Goal: Transaction & Acquisition: Download file/media

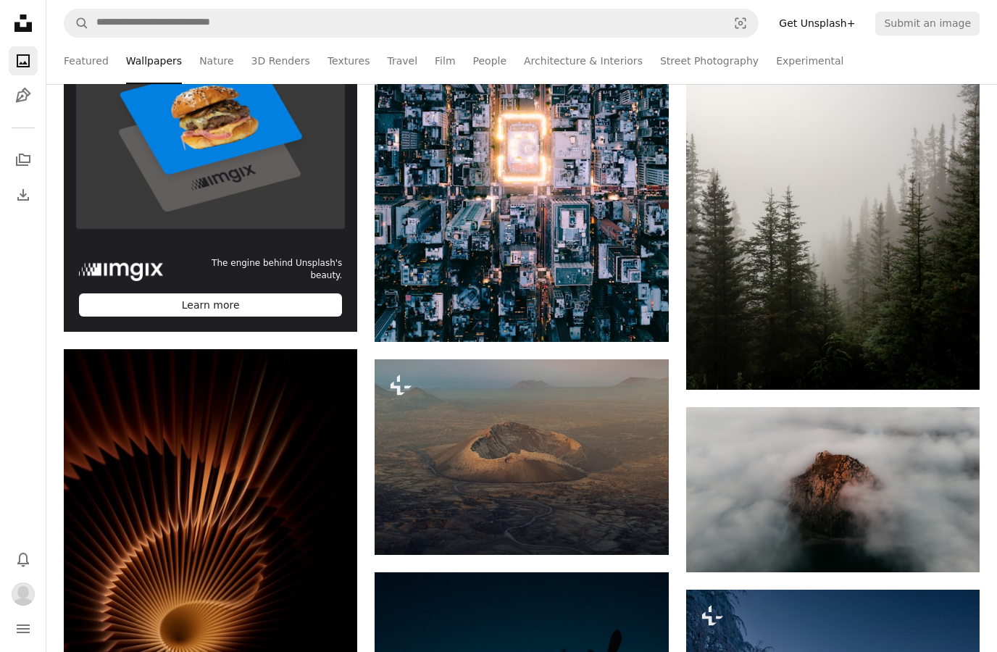
scroll to position [462, 0]
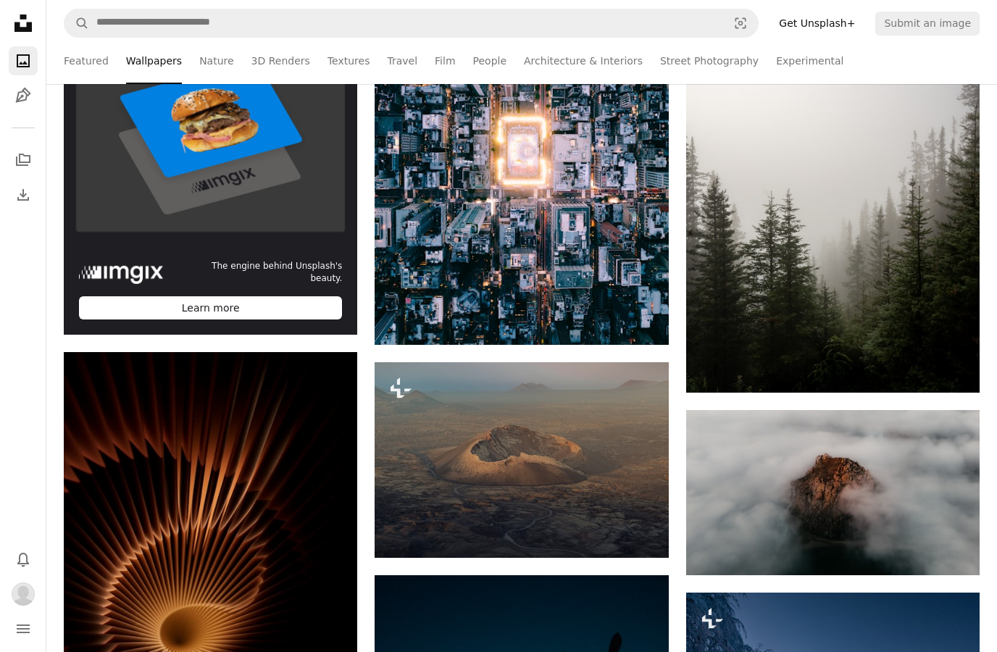
click at [29, 149] on link "A stack of folders" at bounding box center [23, 160] width 29 height 29
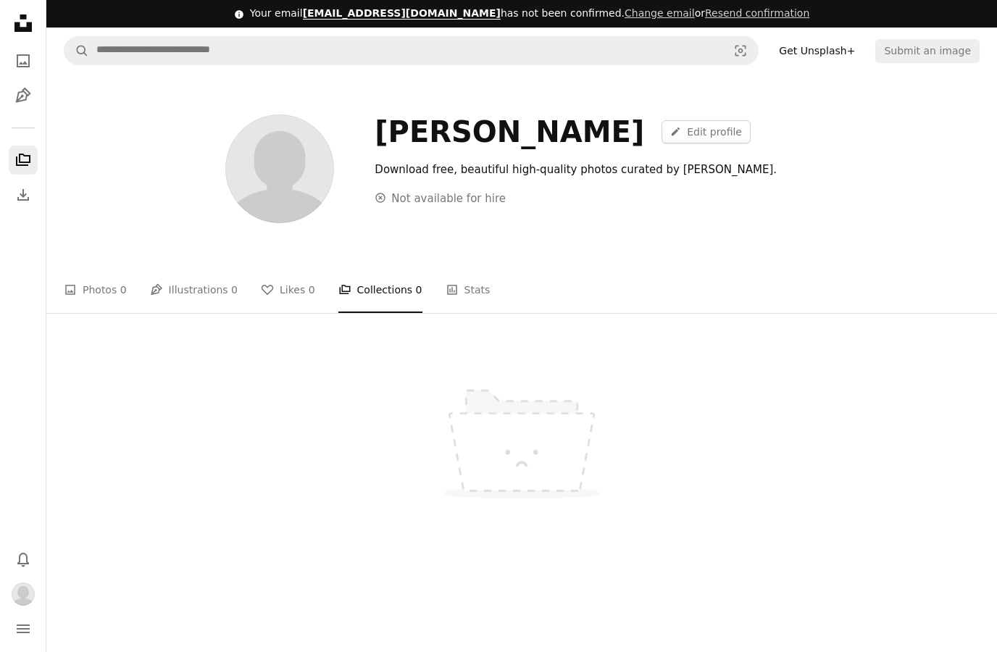
click at [22, 38] on link "Unsplash logo Unsplash Home" at bounding box center [23, 25] width 29 height 32
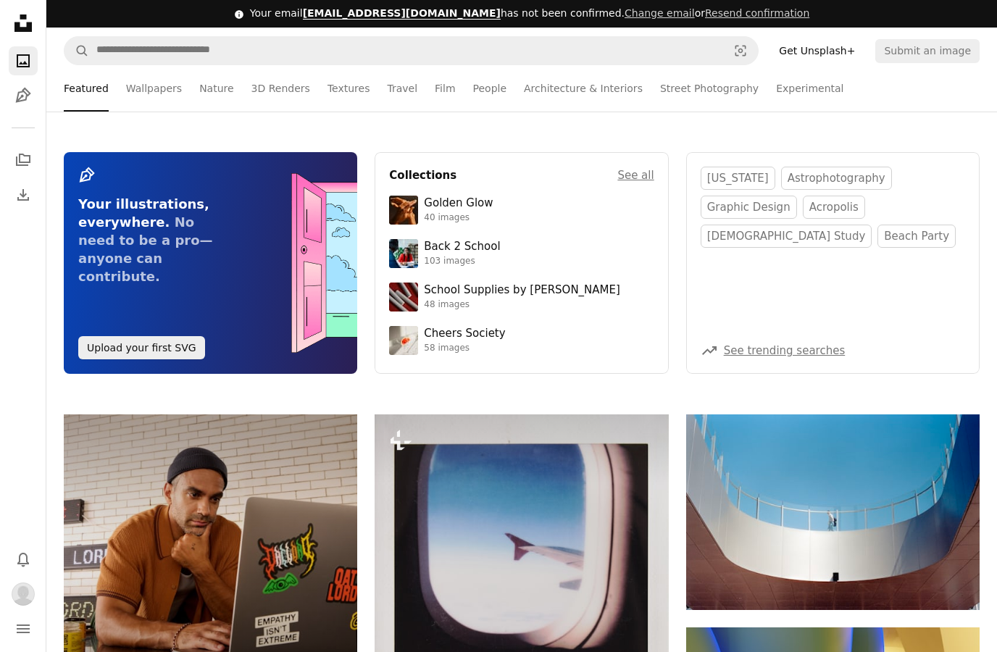
click at [21, 153] on icon "A stack of folders" at bounding box center [22, 159] width 17 height 17
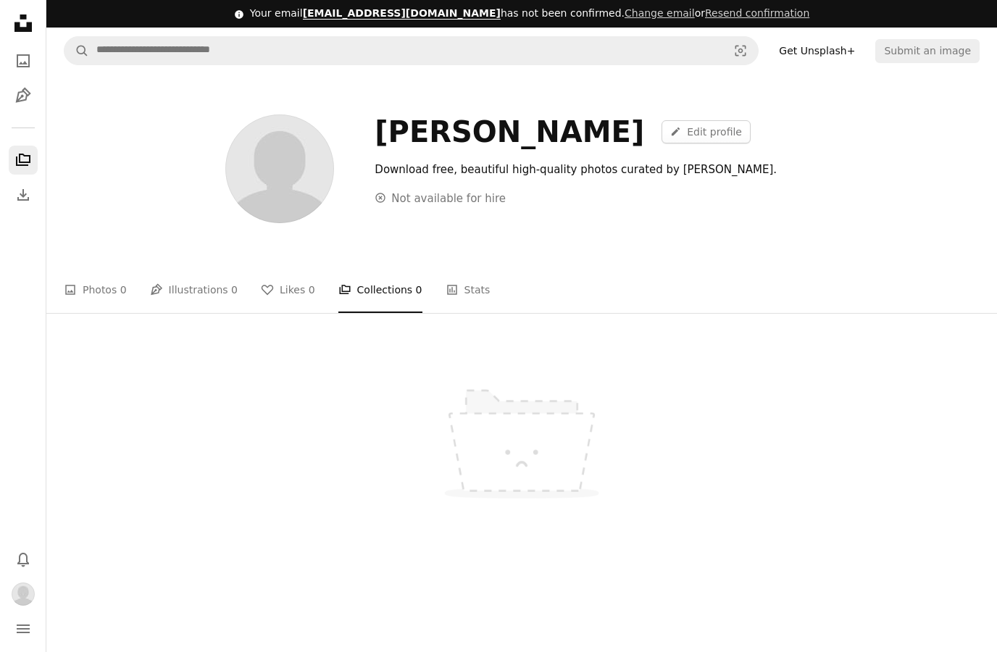
click at [20, 91] on icon "Pen Tool" at bounding box center [22, 95] width 17 height 17
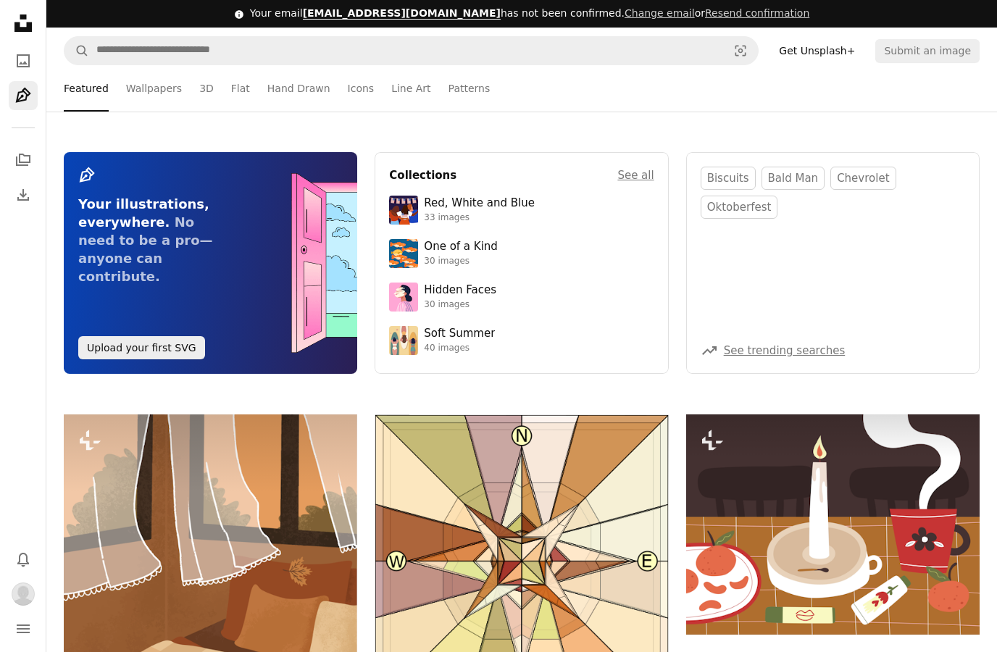
click at [9, 62] on link "A photo" at bounding box center [23, 60] width 29 height 29
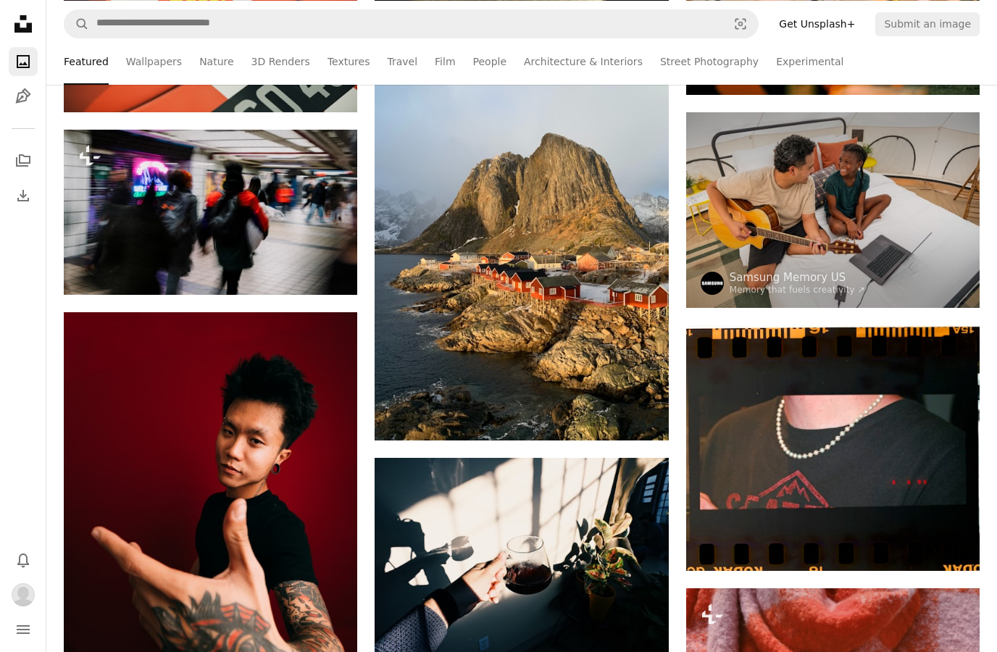
scroll to position [8628, 0]
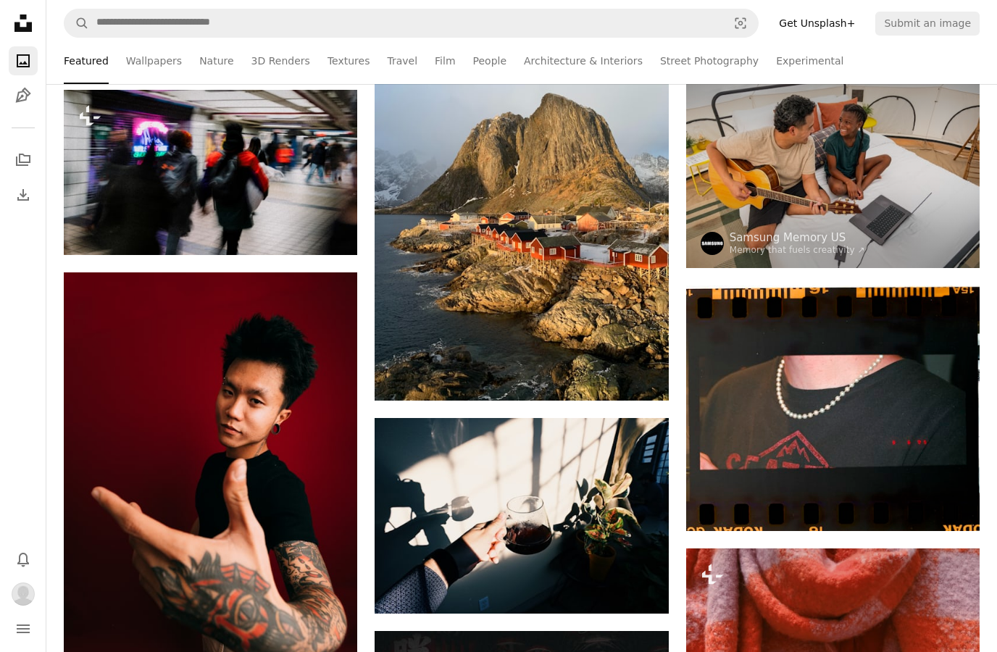
click at [28, 574] on button "Bell" at bounding box center [23, 559] width 29 height 29
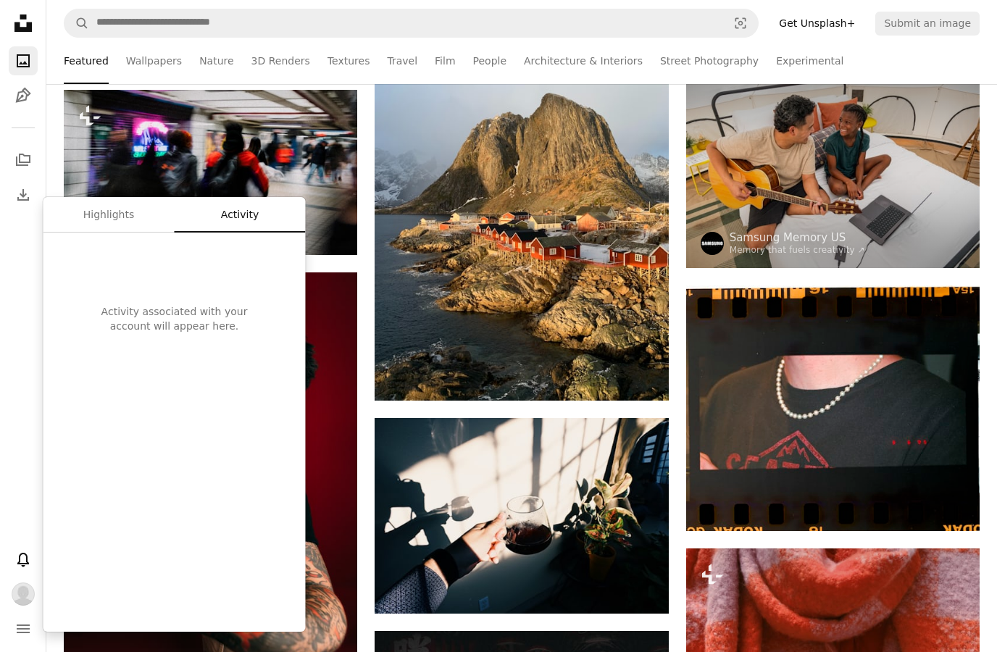
click at [30, 424] on nav "Unsplash logo Unsplash Home A photo Pen Tool A stack of folders Download Photos…" at bounding box center [23, 326] width 46 height 652
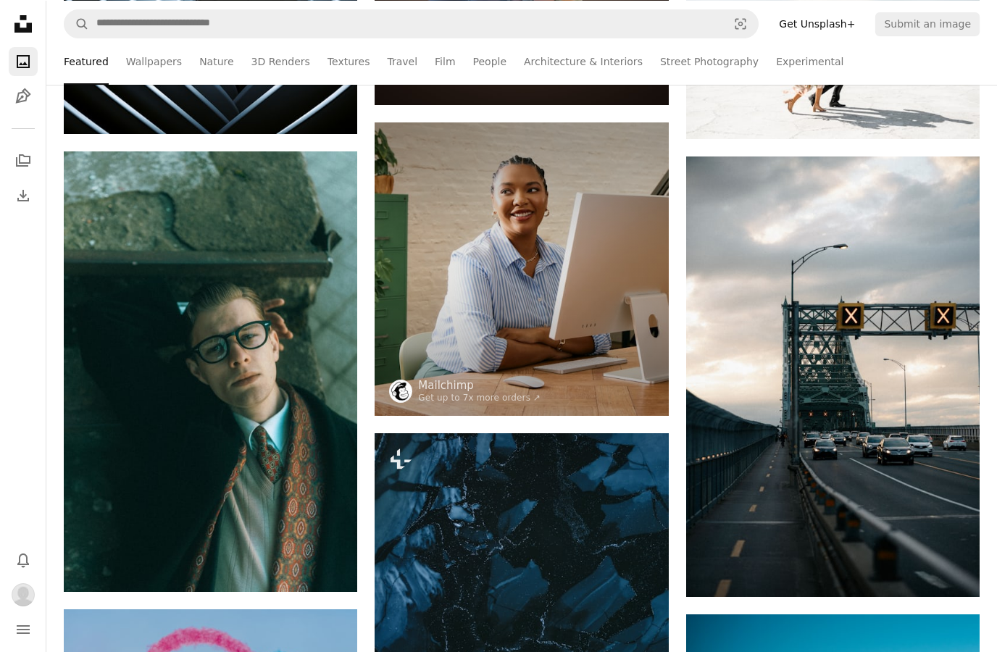
scroll to position [6126, 0]
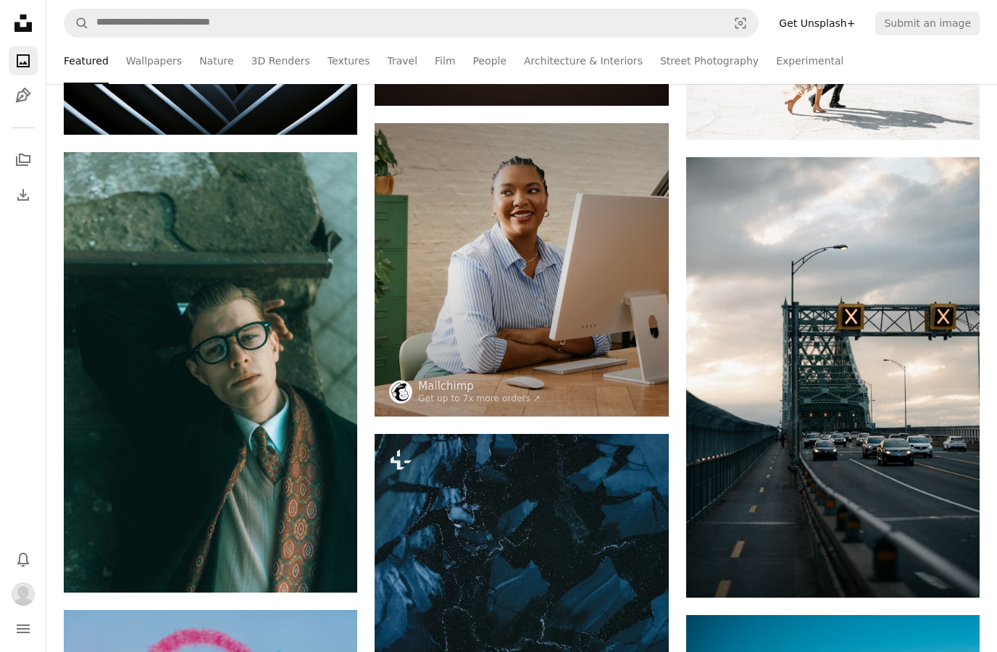
click at [138, 54] on link "Wallpapers" at bounding box center [154, 61] width 56 height 46
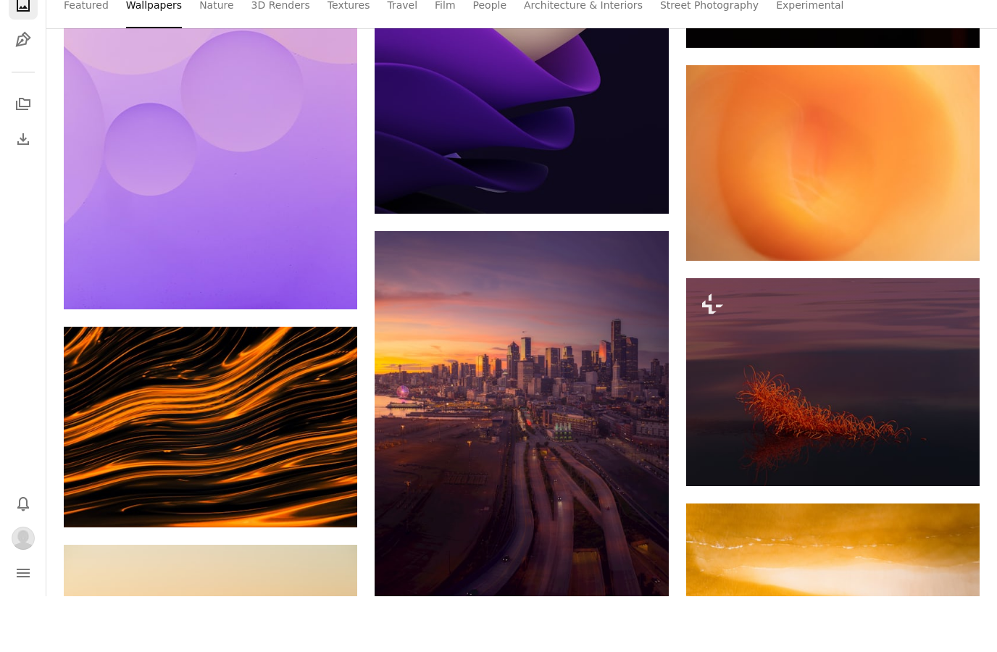
scroll to position [1803, 0]
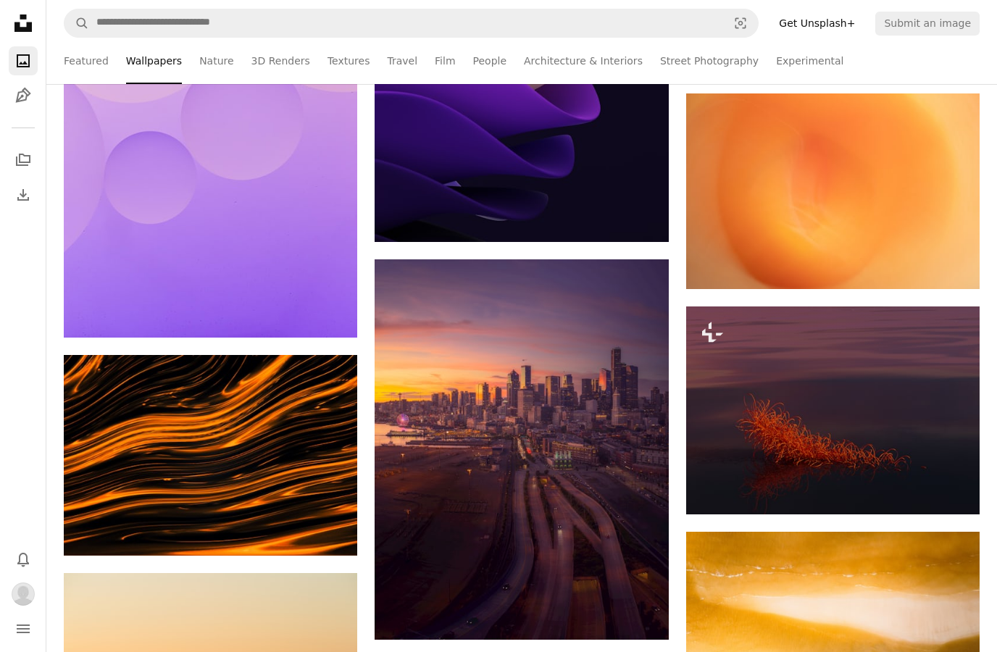
click at [638, 615] on icon "Download" at bounding box center [638, 613] width 9 height 10
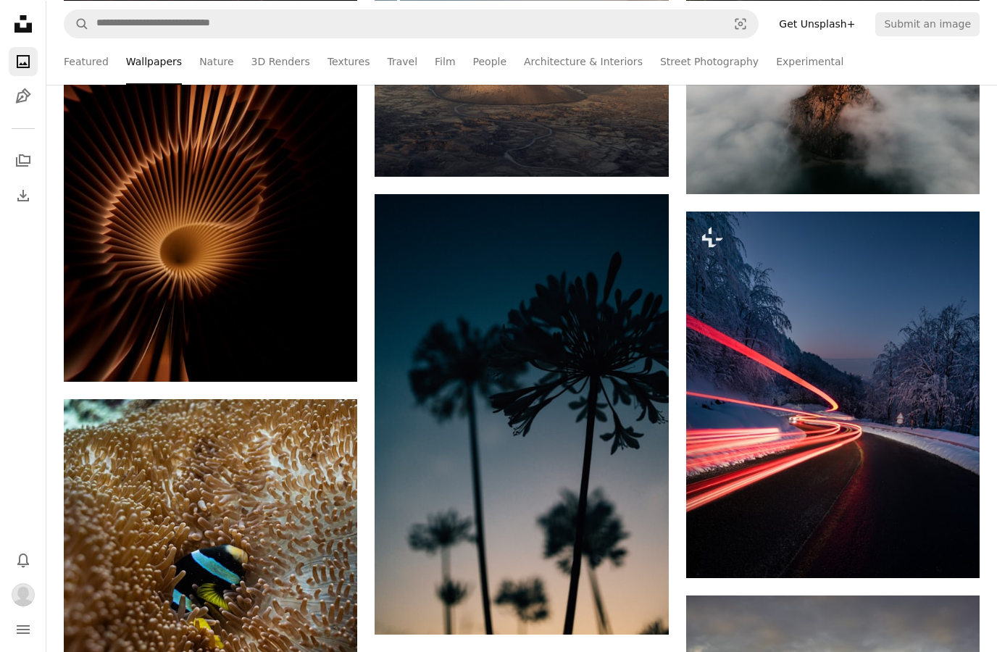
scroll to position [842, 0]
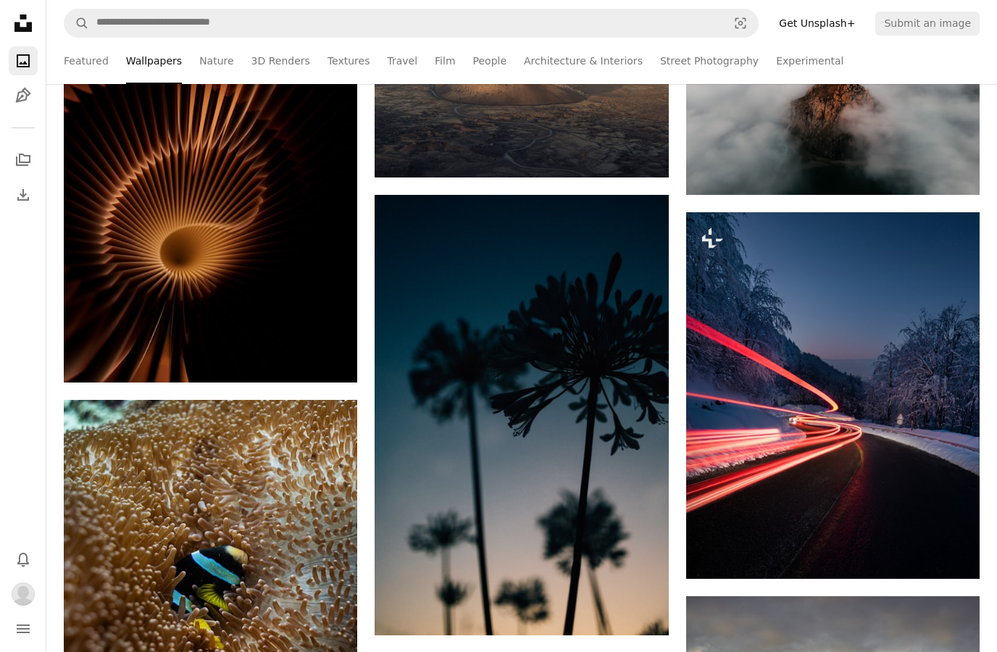
click at [894, 539] on img at bounding box center [832, 395] width 293 height 367
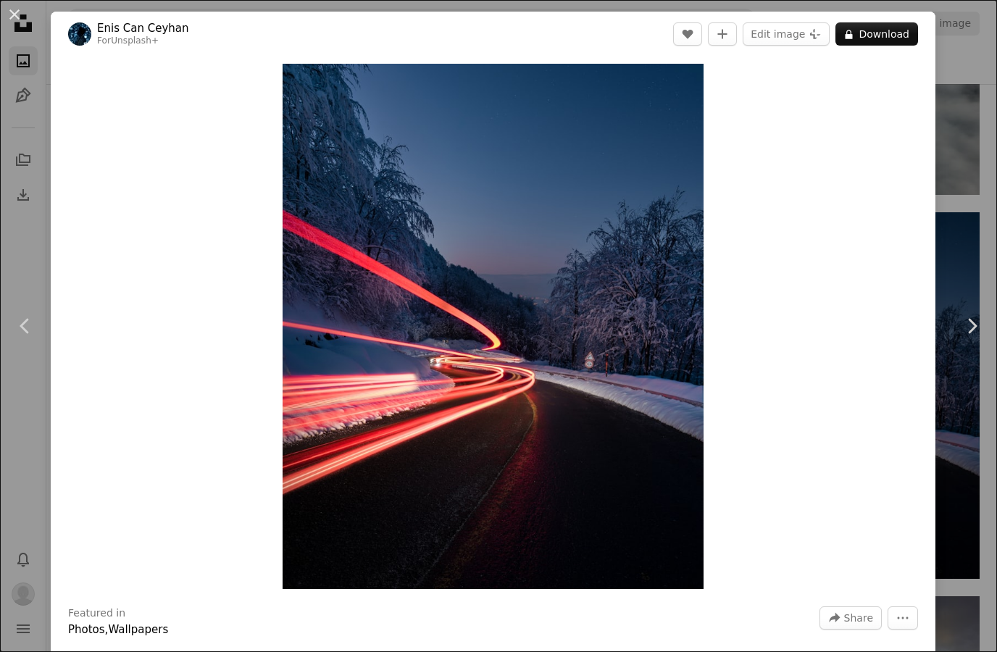
click at [17, 11] on button "An X shape" at bounding box center [14, 14] width 17 height 17
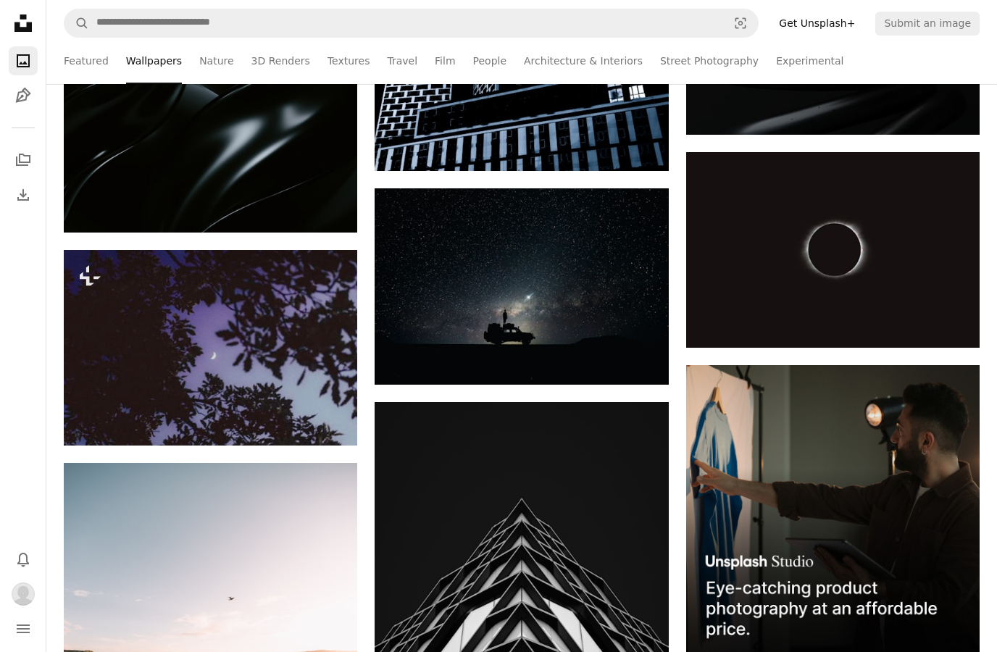
scroll to position [3907, 0]
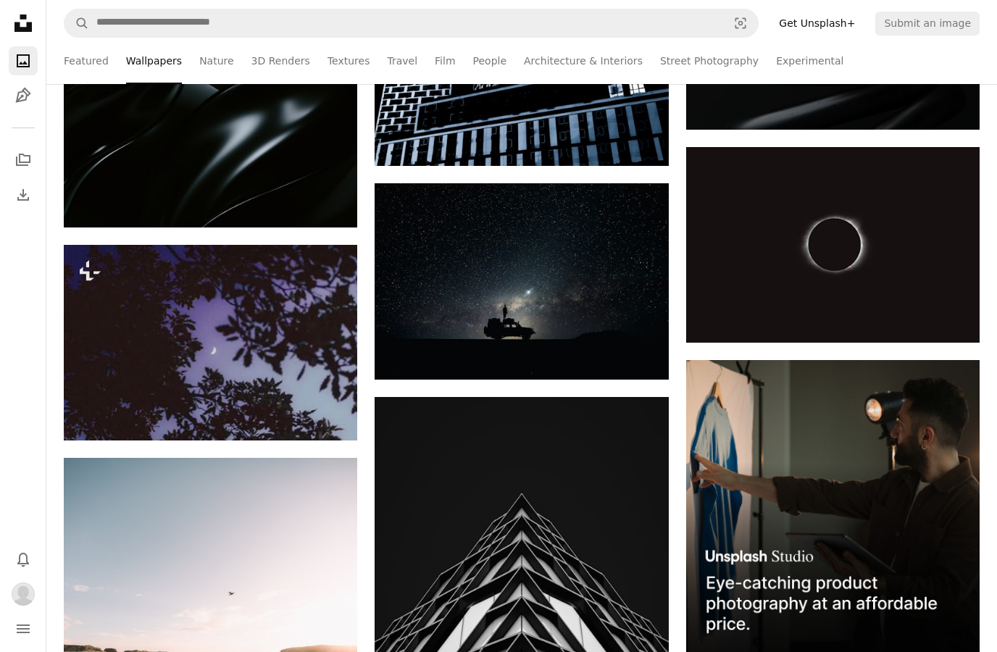
click at [644, 353] on icon "Arrow pointing down" at bounding box center [640, 352] width 12 height 17
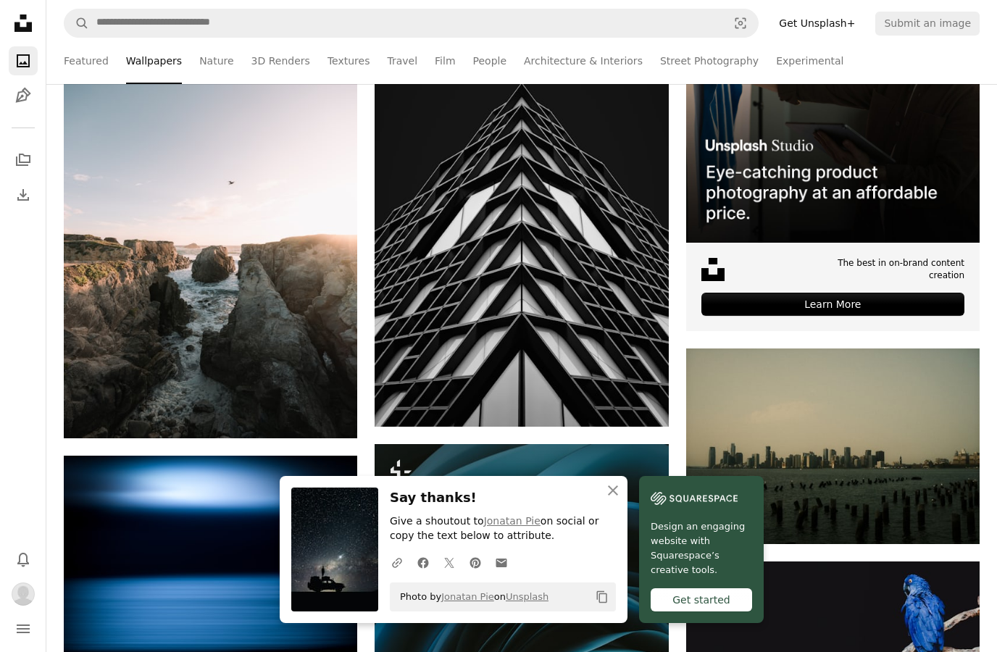
click at [482, 277] on img at bounding box center [520, 206] width 293 height 440
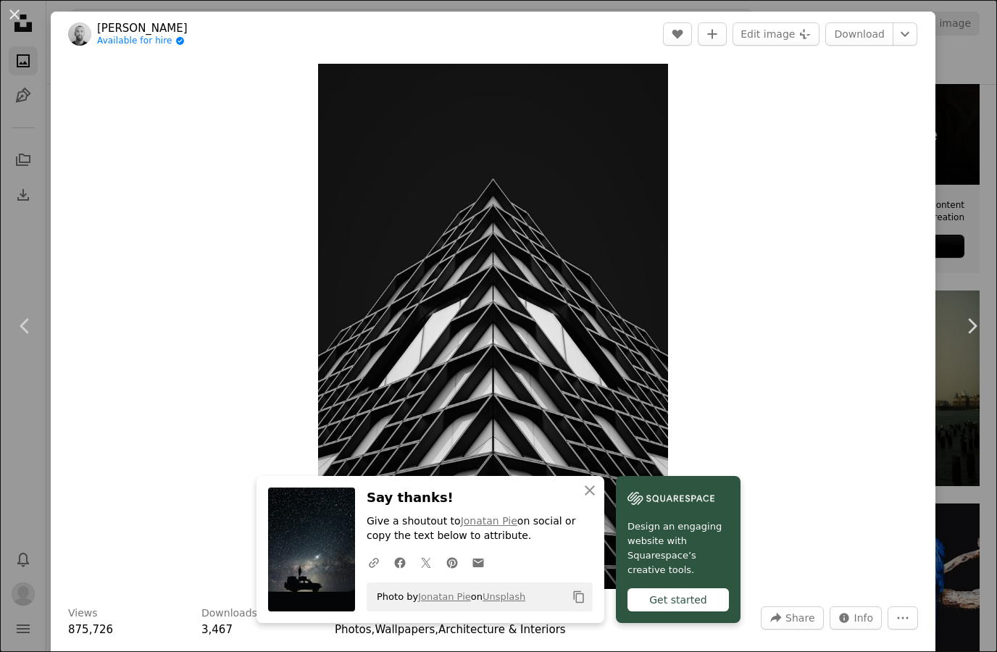
click at [973, 380] on link "Chevron right" at bounding box center [971, 325] width 51 height 139
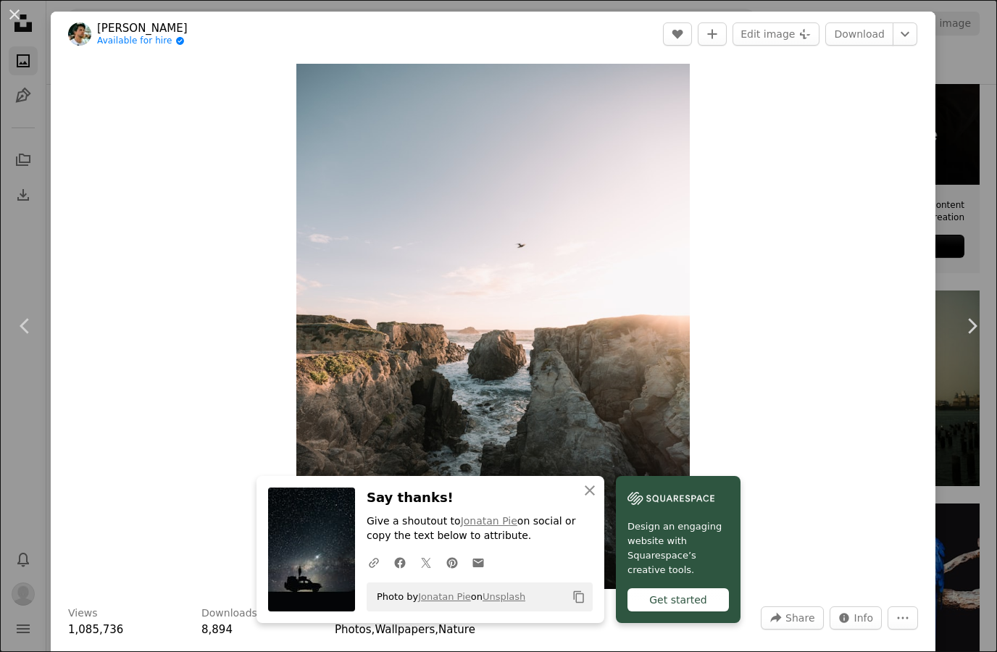
click at [963, 462] on div "An X shape Chevron left Chevron right [PERSON_NAME] Available for hire A checkm…" at bounding box center [498, 326] width 997 height 652
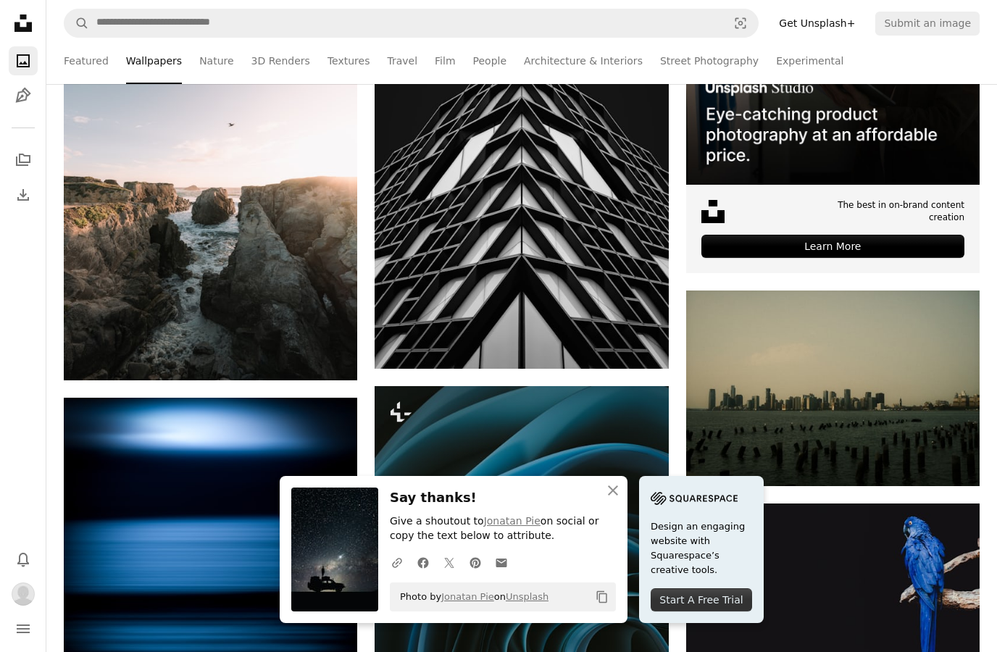
click at [617, 437] on img at bounding box center [520, 606] width 293 height 440
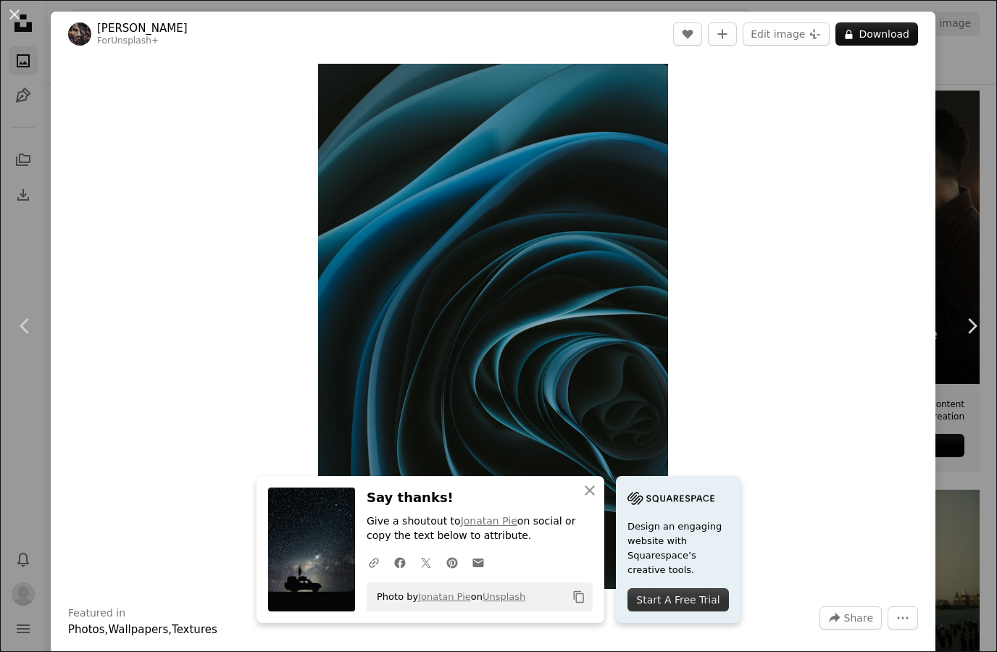
click at [16, 17] on button "An X shape" at bounding box center [14, 14] width 17 height 17
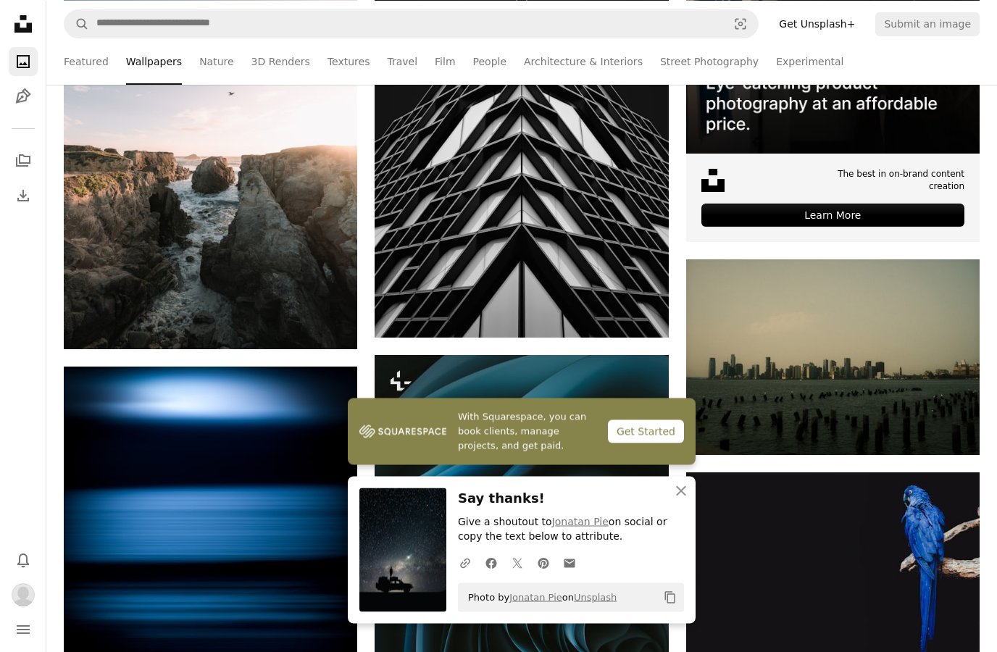
scroll to position [4408, 0]
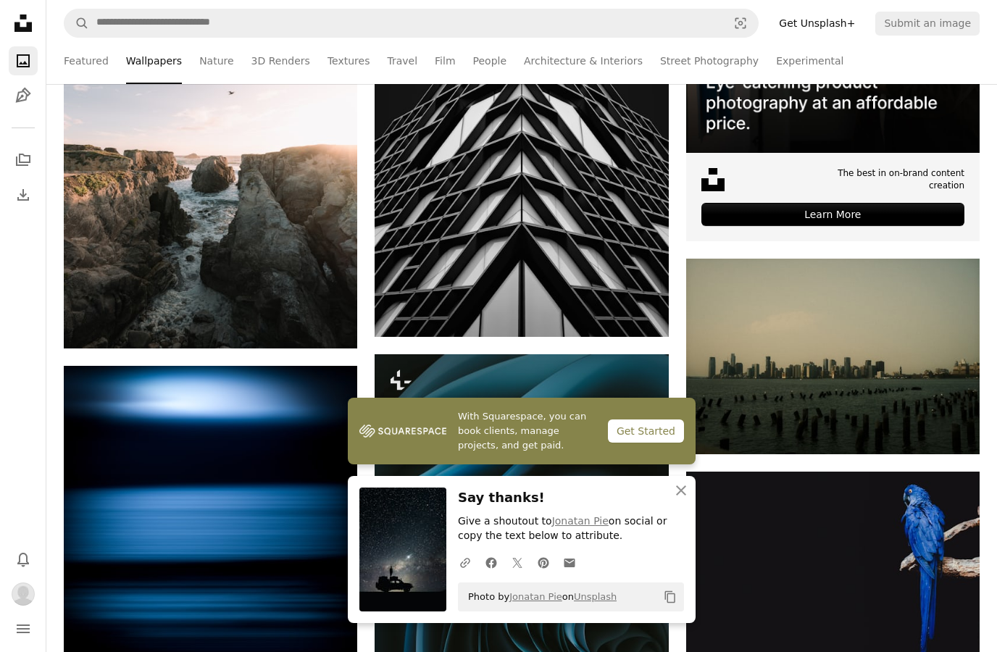
click at [634, 305] on icon "Arrow pointing down" at bounding box center [640, 309] width 12 height 17
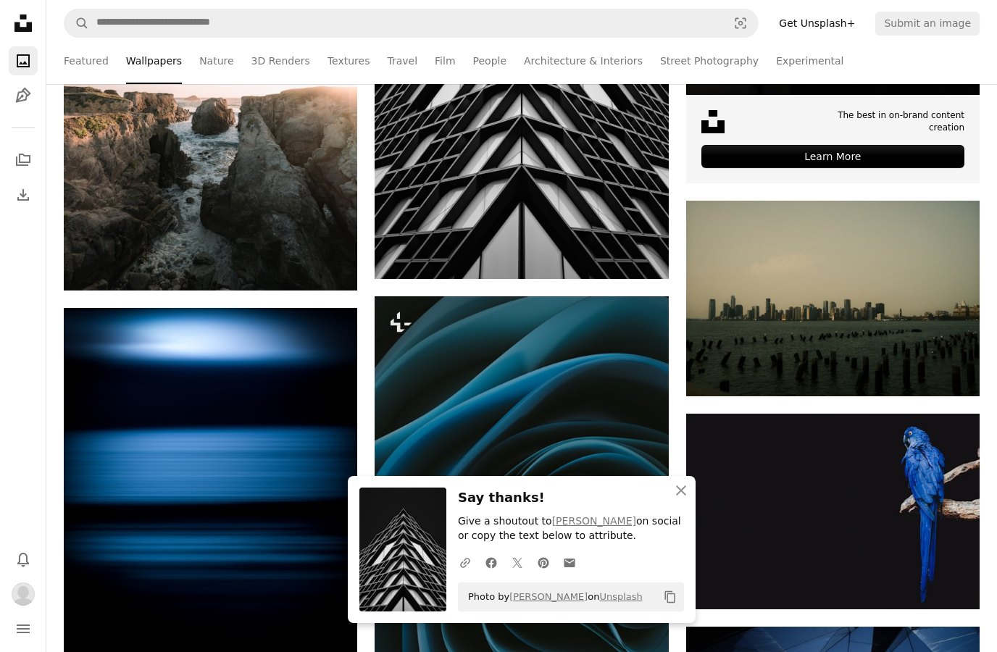
click at [686, 435] on img at bounding box center [832, 512] width 293 height 196
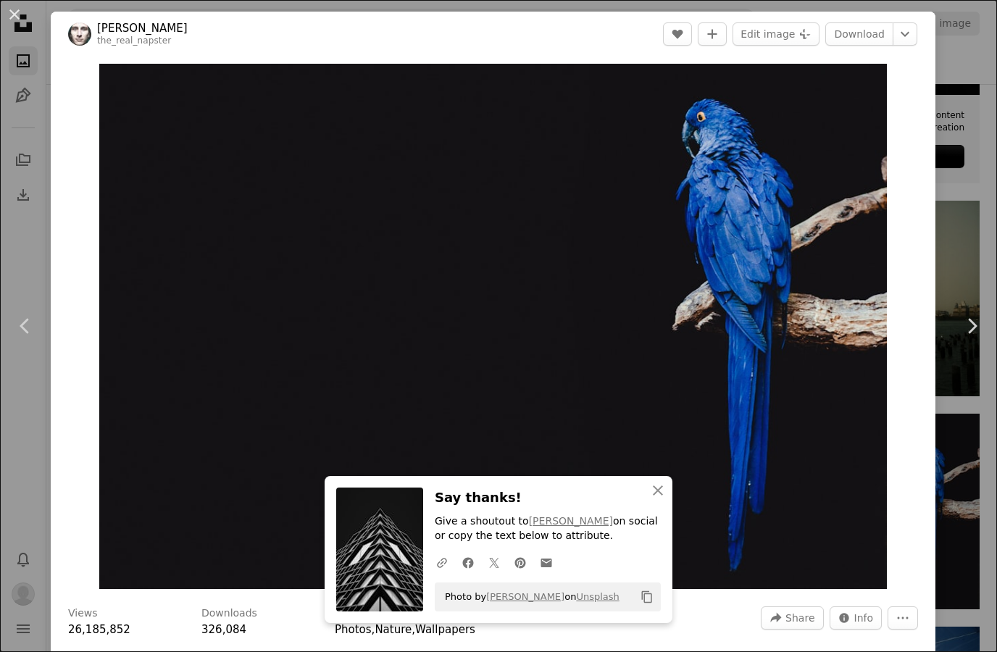
click at [996, 190] on div "An X shape Chevron left Chevron right [PERSON_NAME] the_real_napster A heart A …" at bounding box center [498, 326] width 997 height 652
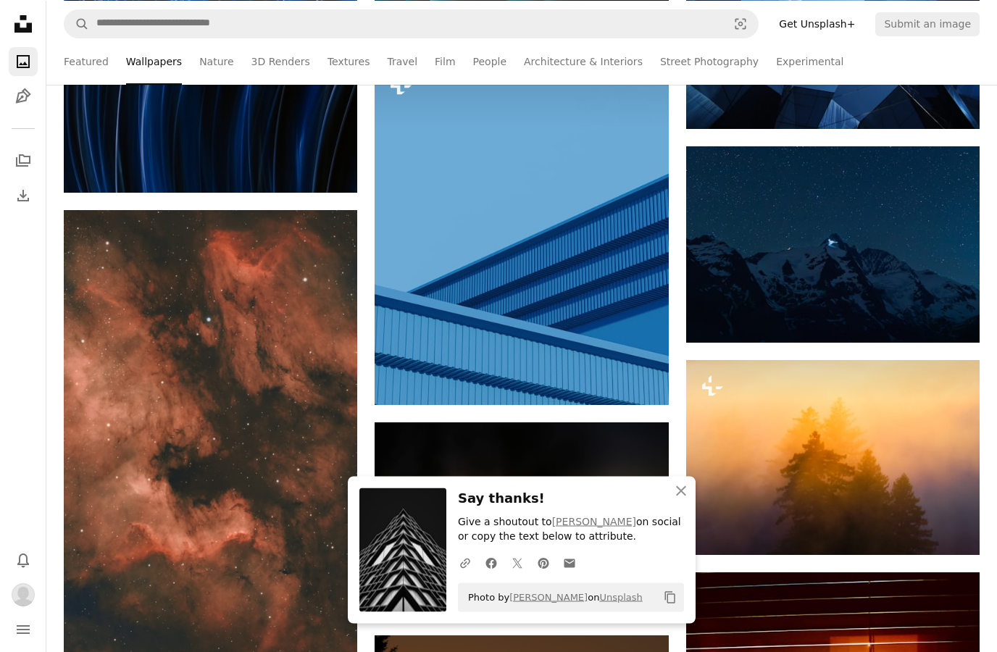
scroll to position [5179, 0]
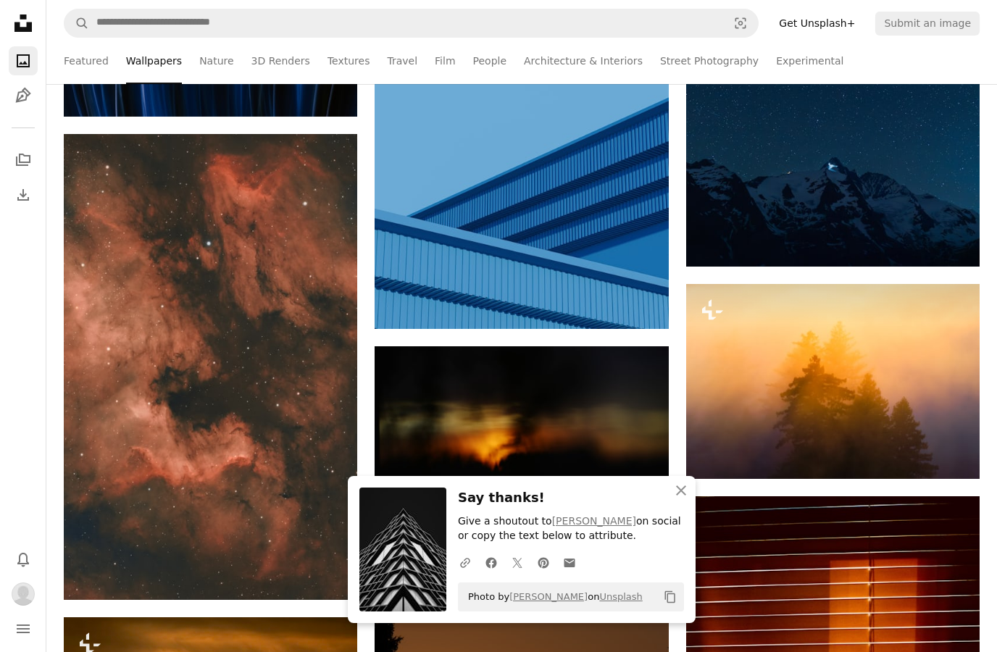
click at [322, 580] on link "Arrow pointing down" at bounding box center [328, 573] width 29 height 23
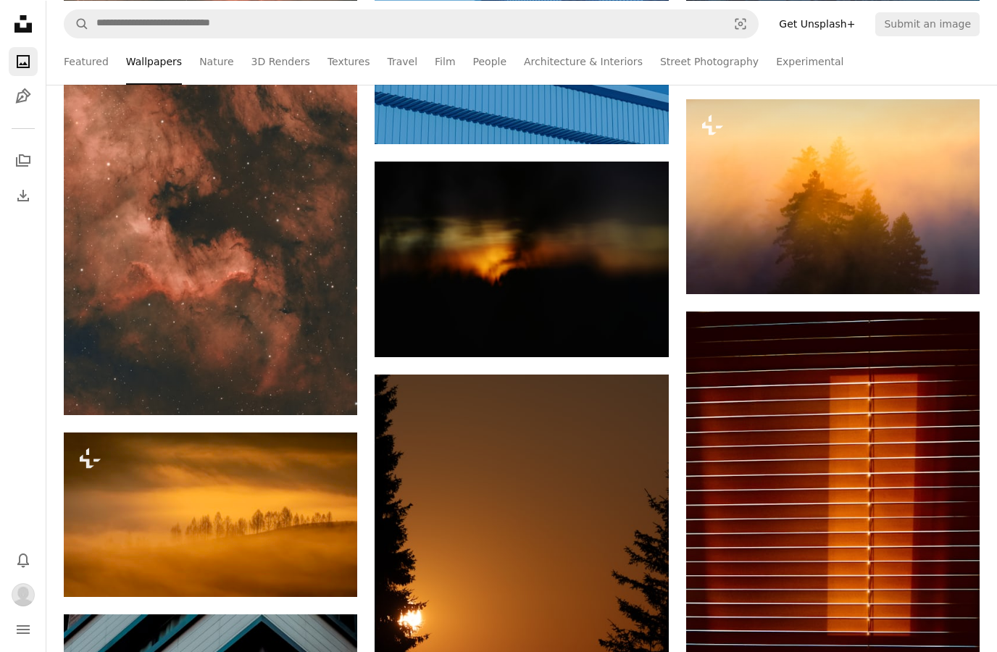
scroll to position [5411, 0]
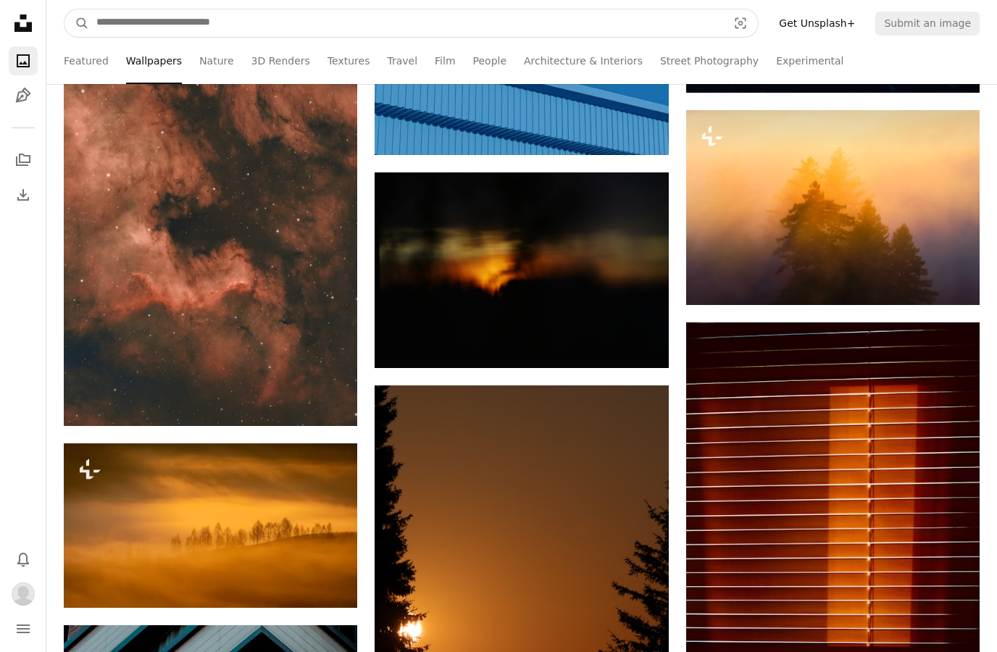
click at [110, 15] on input "Find visuals sitewide" at bounding box center [406, 23] width 634 height 28
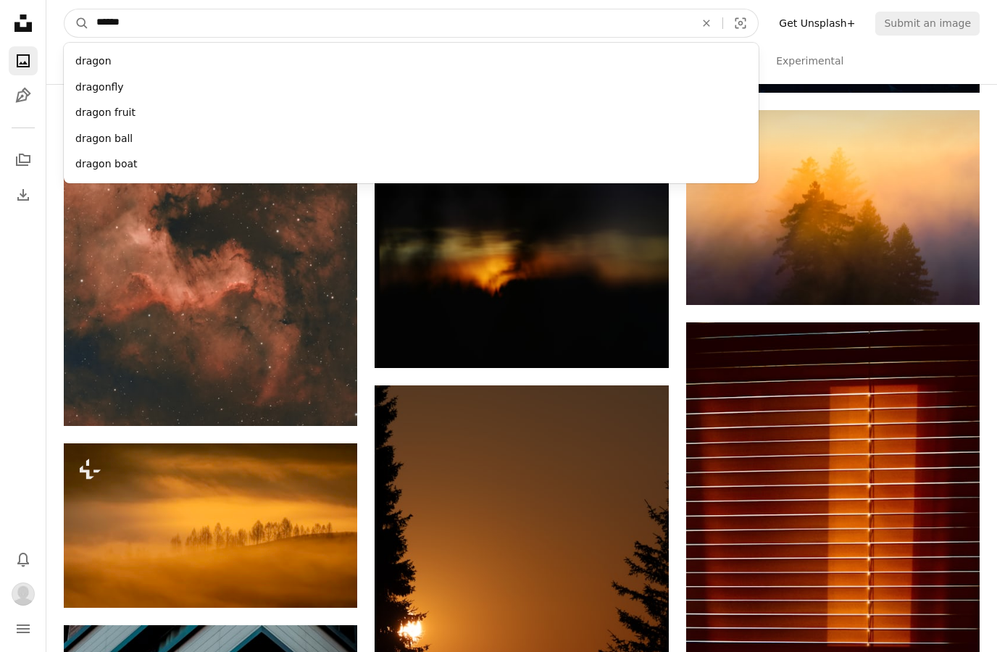
type input "******"
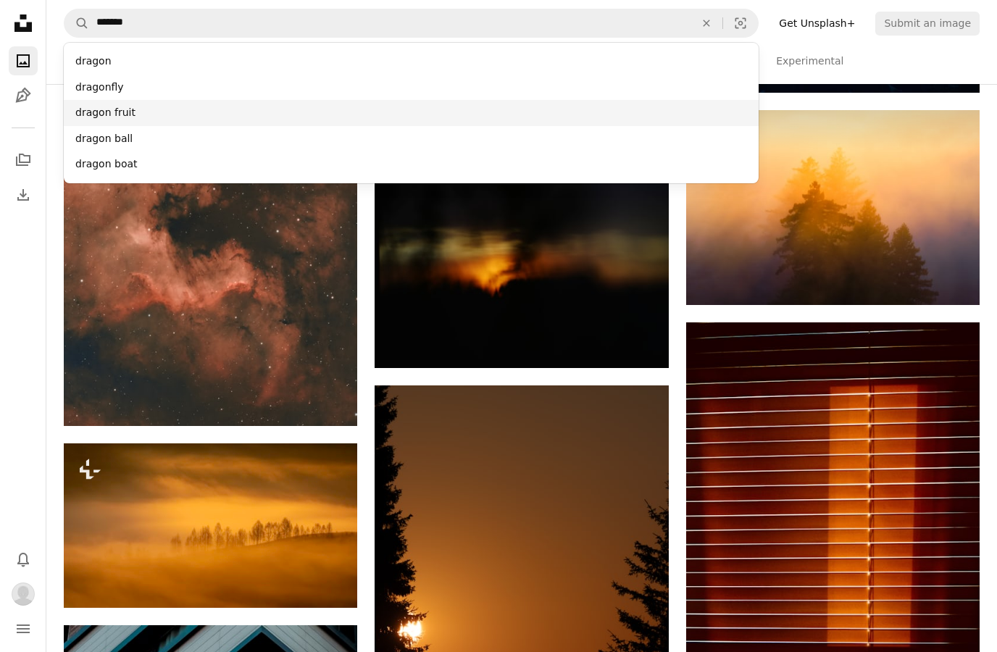
click at [93, 122] on div "dragon fruit" at bounding box center [411, 113] width 695 height 26
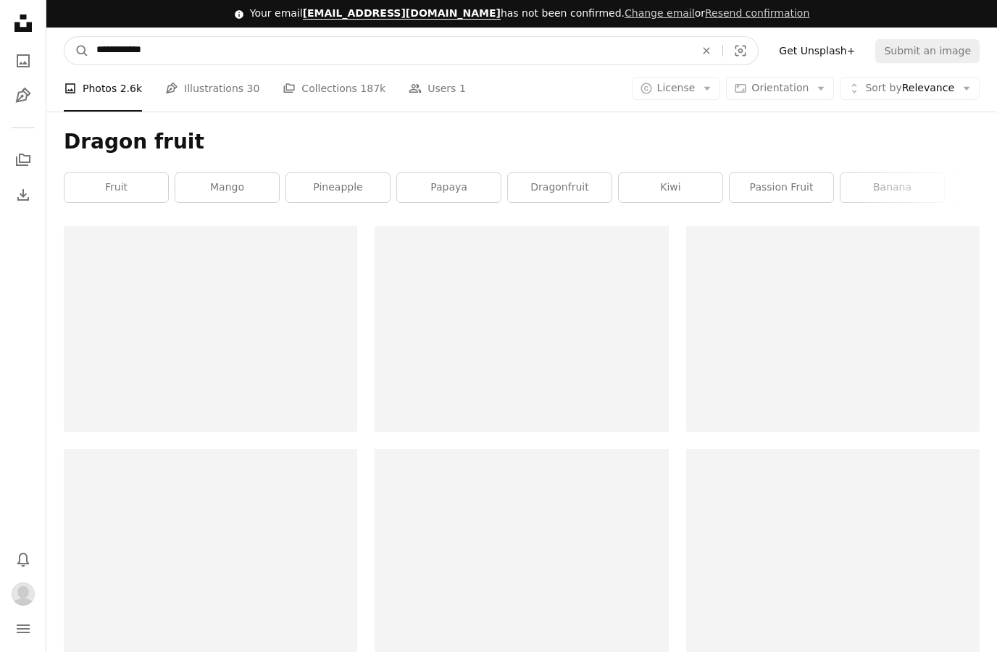
click at [174, 61] on input "**********" at bounding box center [389, 51] width 601 height 28
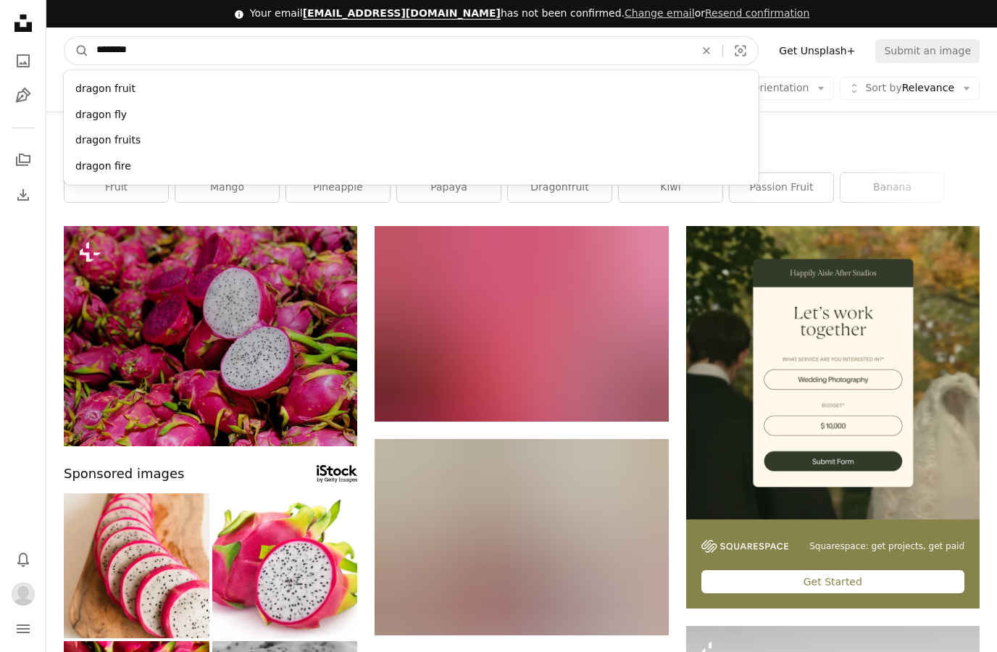
type input "******"
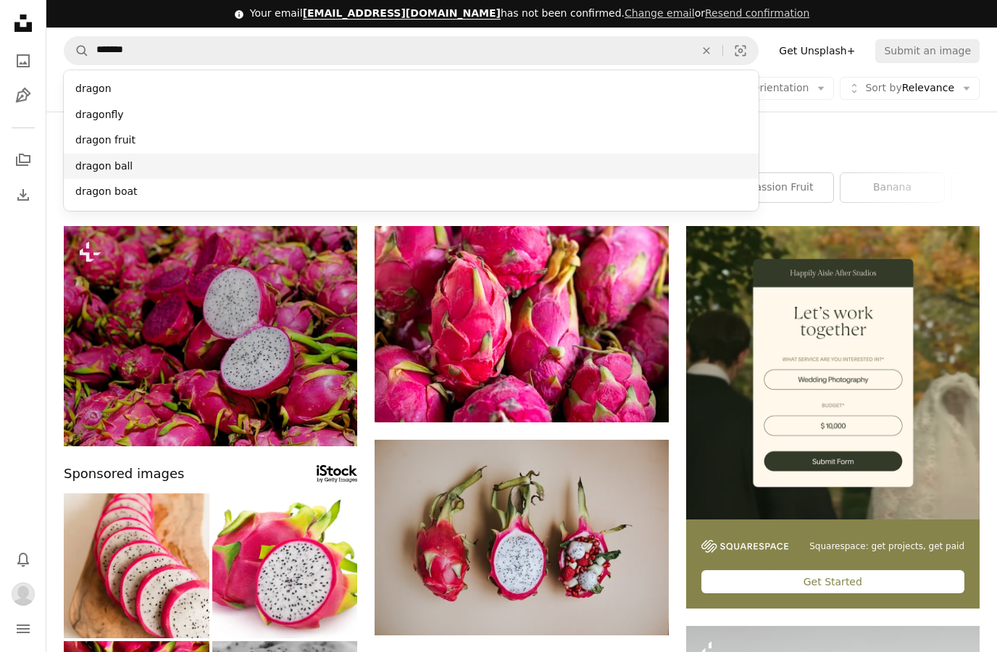
click at [85, 164] on div "dragon ball" at bounding box center [411, 167] width 695 height 26
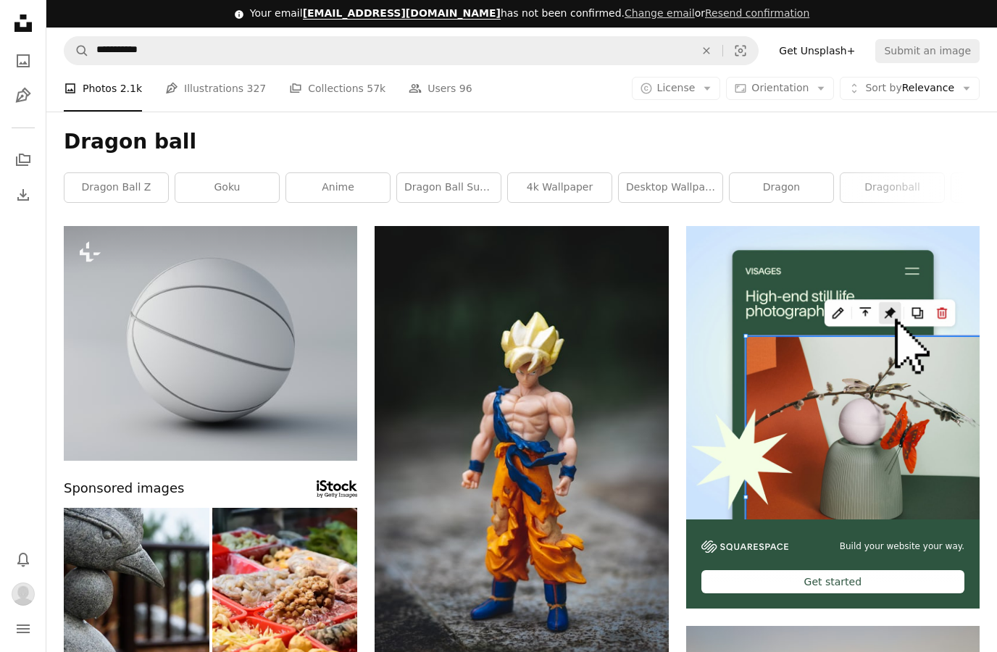
click at [226, 188] on link "goku" at bounding box center [227, 187] width 104 height 29
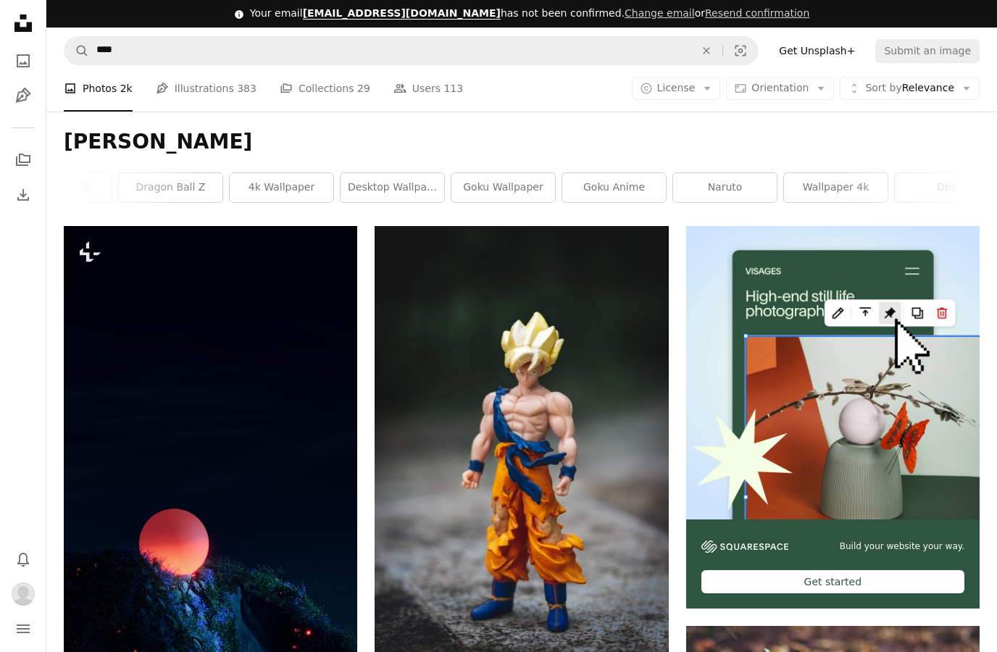
scroll to position [0, 203]
click at [222, 176] on link "4k wallpaper" at bounding box center [246, 187] width 104 height 29
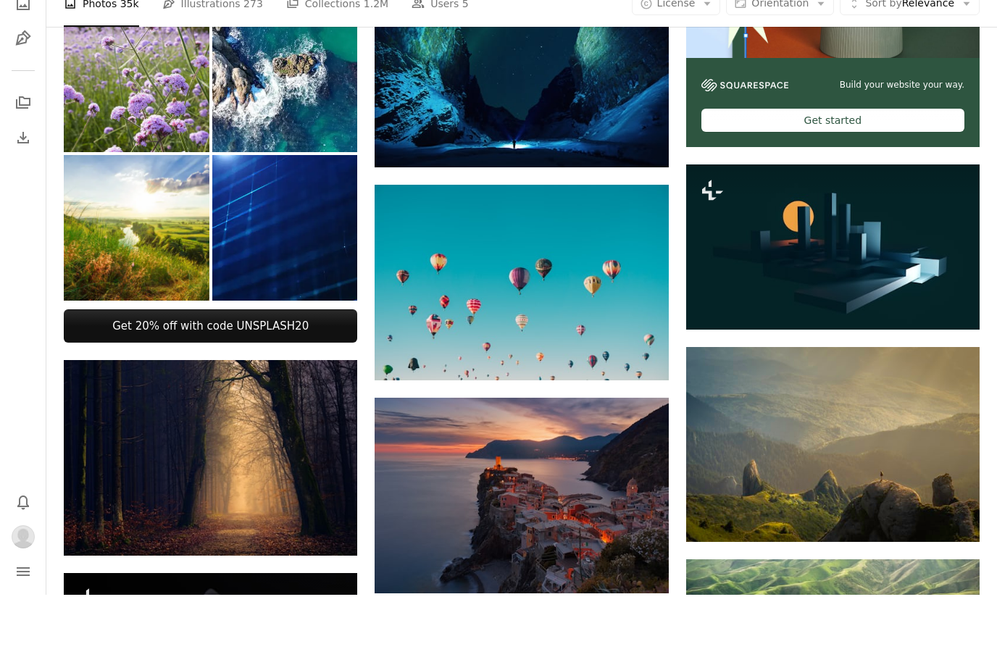
scroll to position [460, 0]
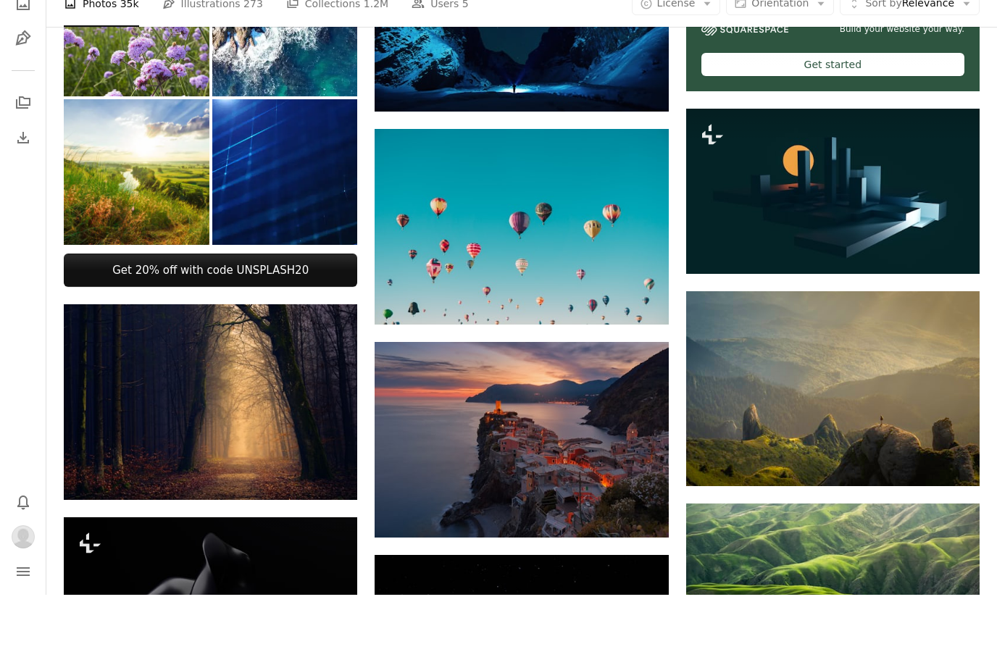
click at [326, 458] on img at bounding box center [210, 459] width 293 height 196
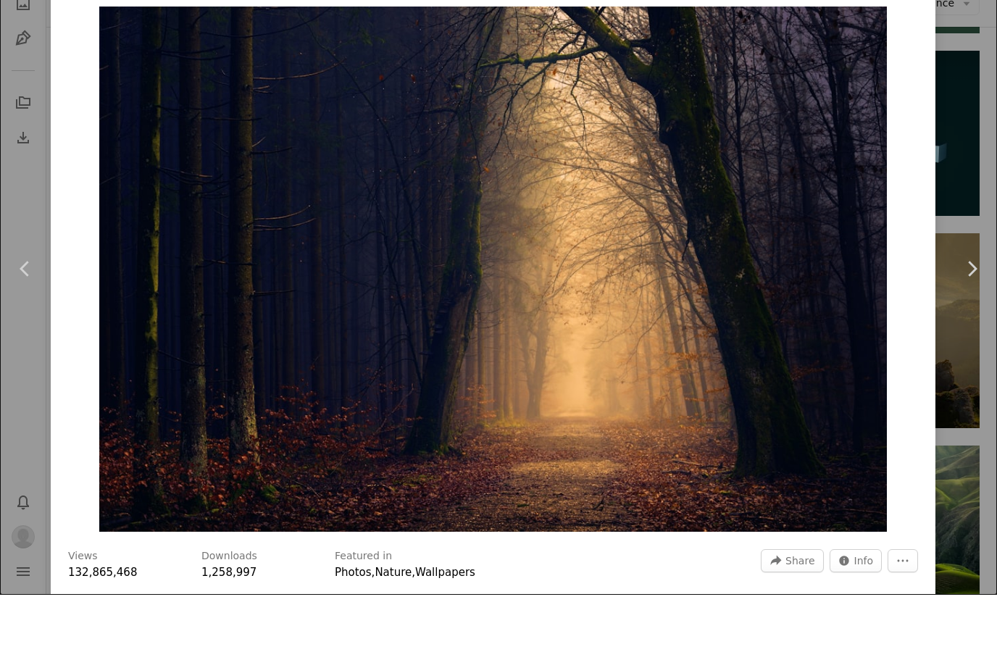
click at [964, 405] on div "An X shape Chevron left Chevron right [PERSON_NAME] jplenio A heart A plus sign…" at bounding box center [498, 326] width 997 height 652
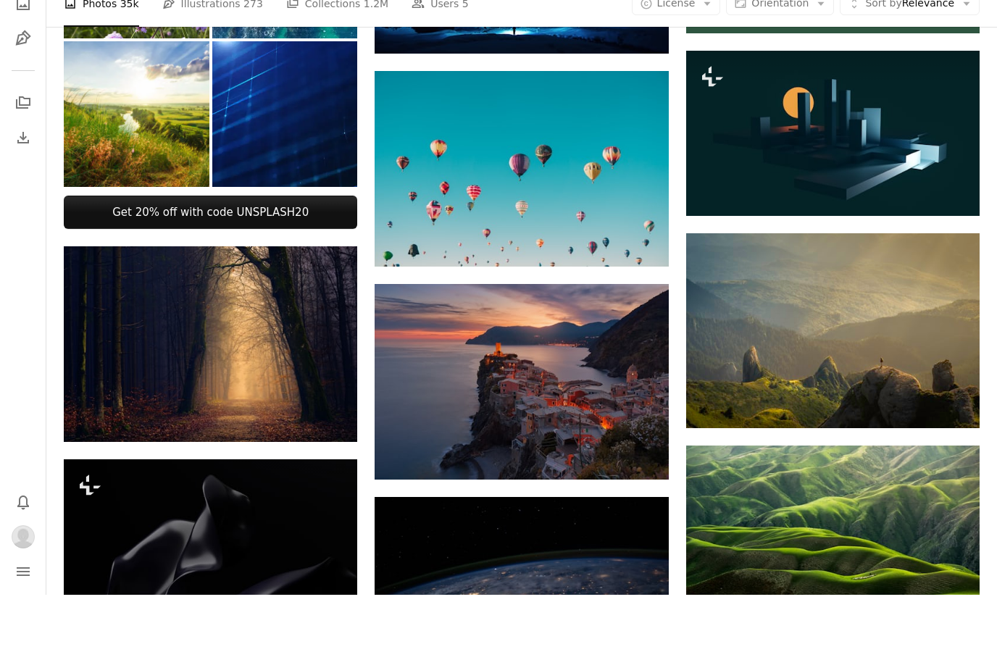
scroll to position [519, 0]
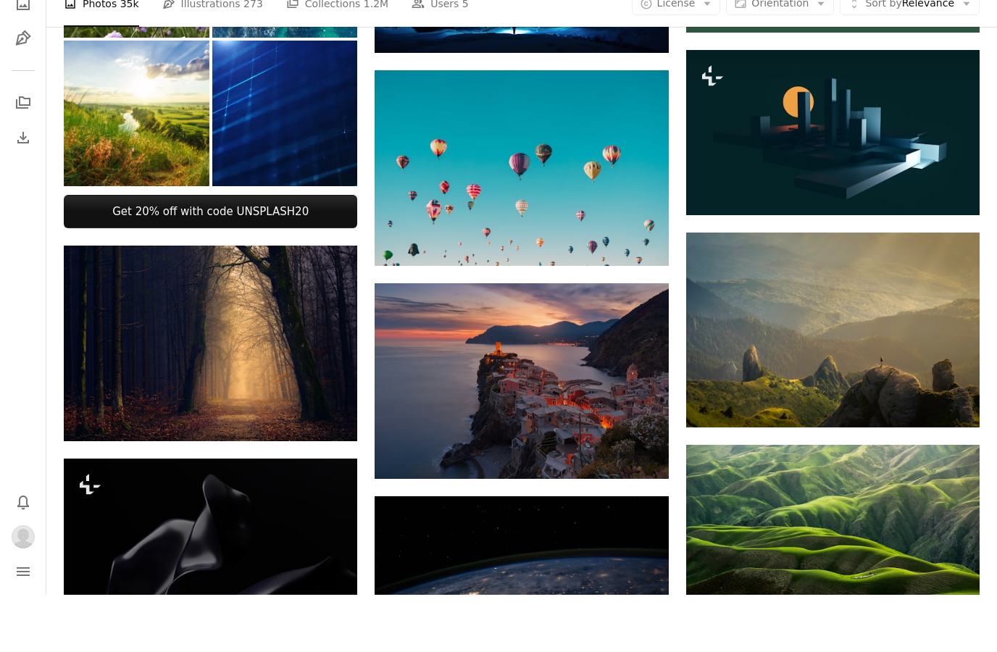
click at [325, 463] on icon "Arrow pointing down" at bounding box center [328, 471] width 12 height 17
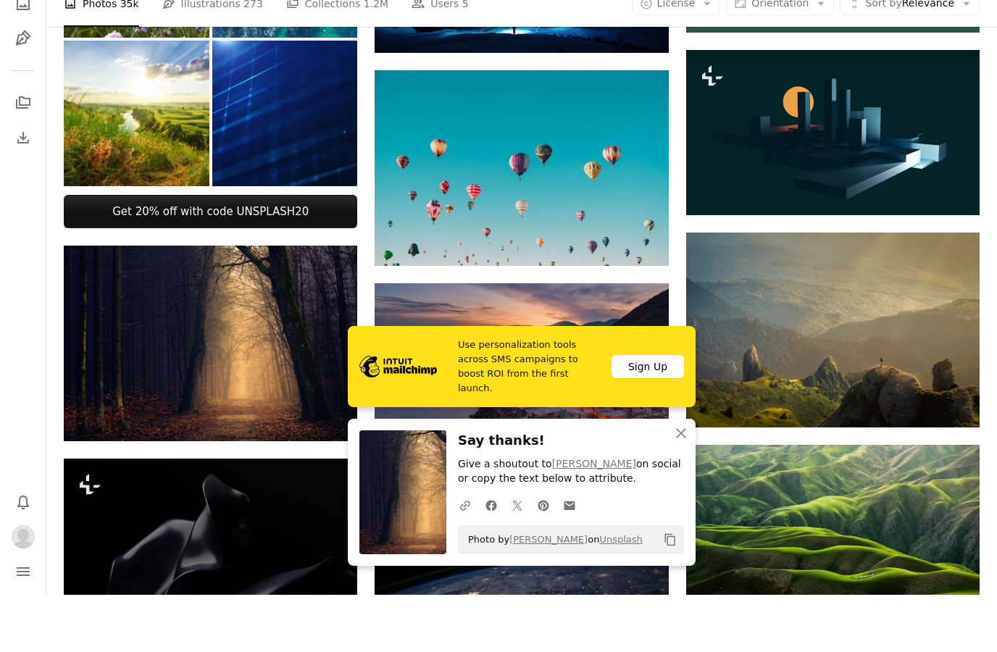
click at [682, 482] on icon "An X shape" at bounding box center [680, 490] width 17 height 17
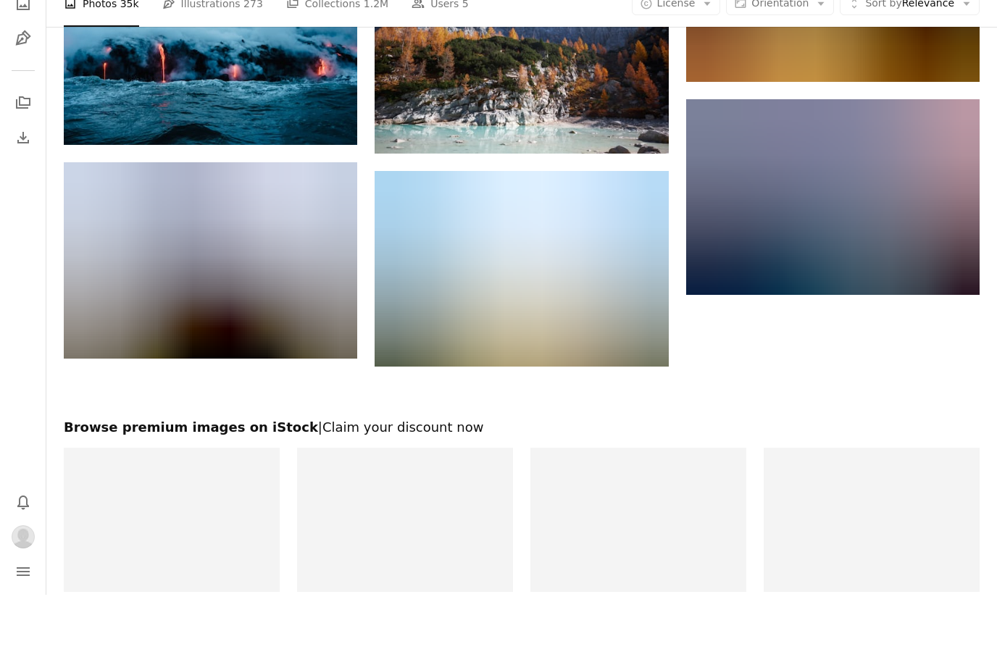
scroll to position [1453, 0]
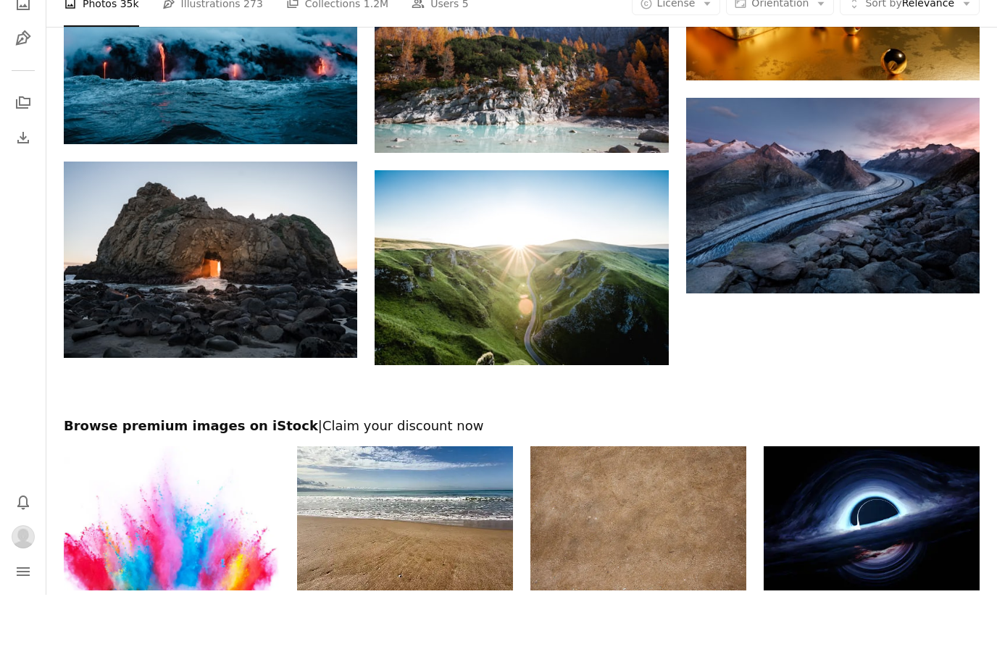
click at [809, 532] on img at bounding box center [871, 575] width 216 height 144
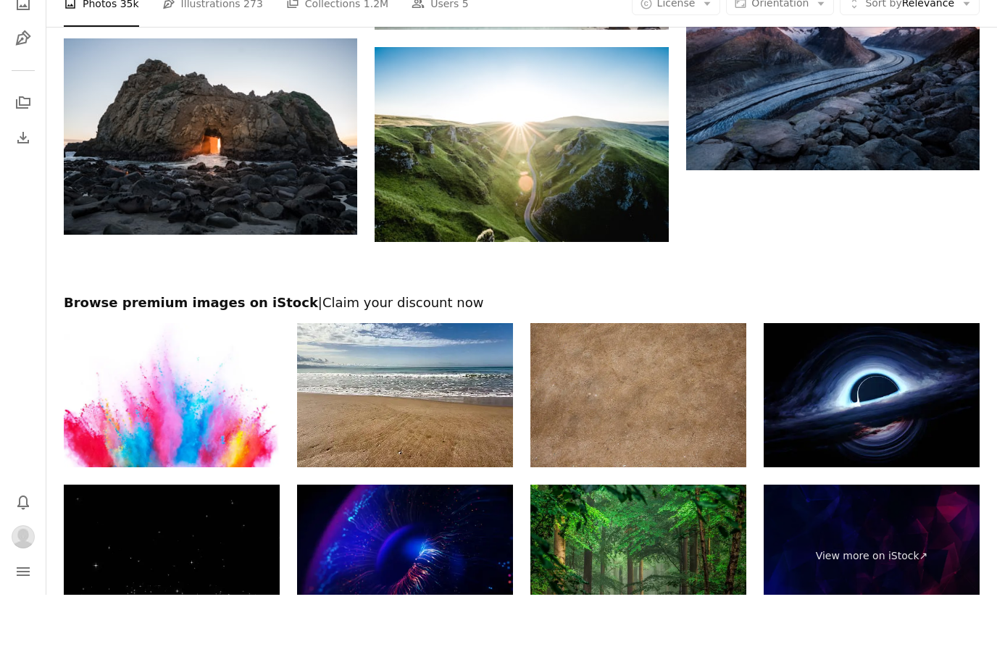
scroll to position [1870, 0]
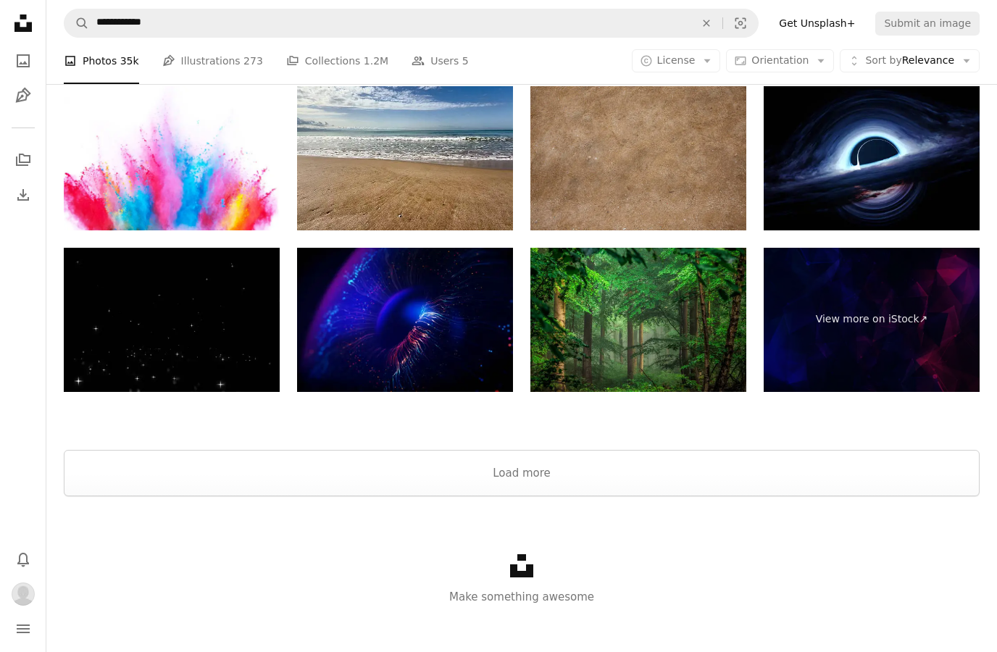
click at [121, 433] on div at bounding box center [521, 432] width 950 height 35
click at [214, 450] on button "Load more" at bounding box center [521, 473] width 915 height 46
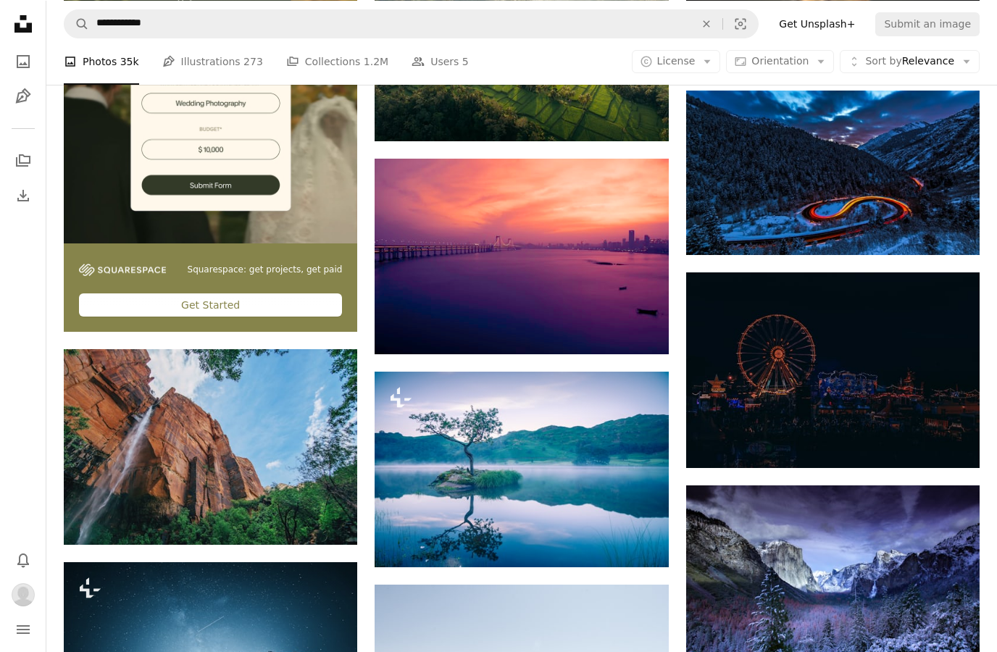
scroll to position [2148, 0]
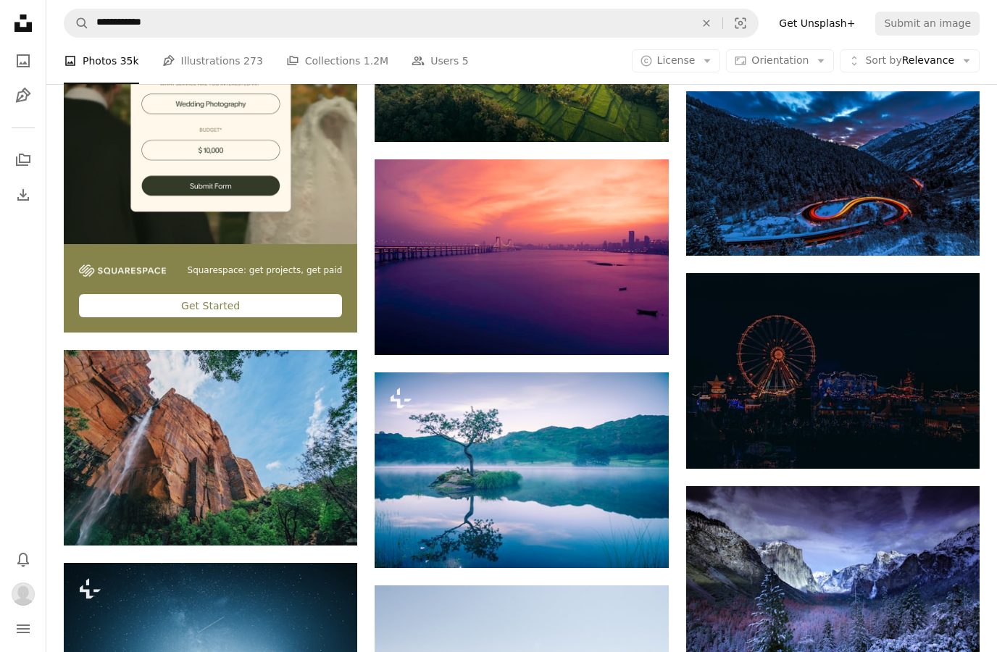
click at [952, 443] on icon "Arrow pointing down" at bounding box center [950, 441] width 12 height 17
click at [956, 431] on link "Arrow pointing down" at bounding box center [950, 442] width 29 height 23
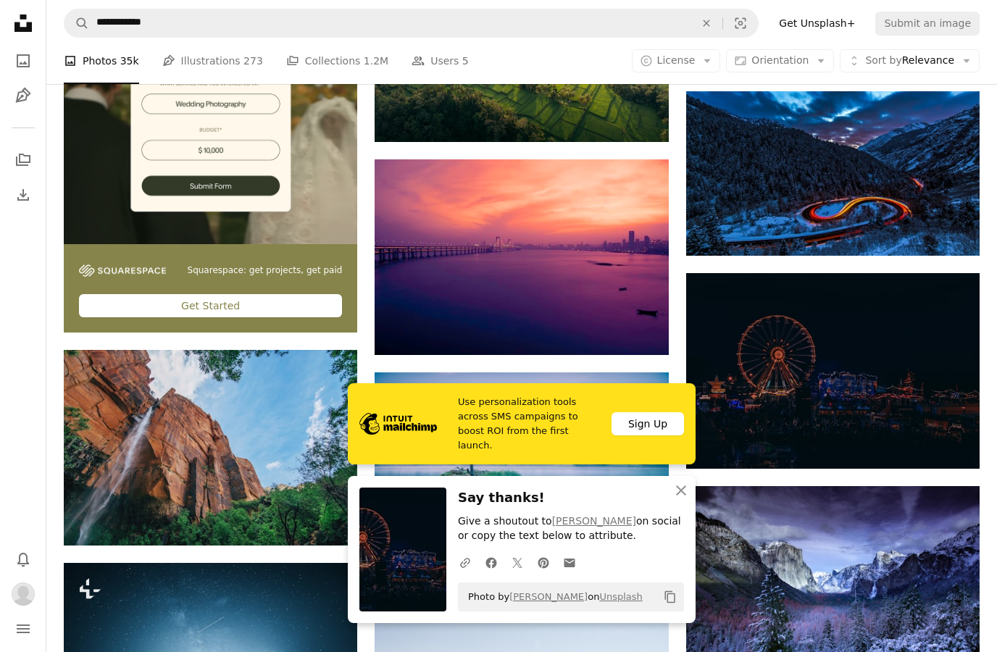
click at [932, 436] on img at bounding box center [832, 371] width 293 height 196
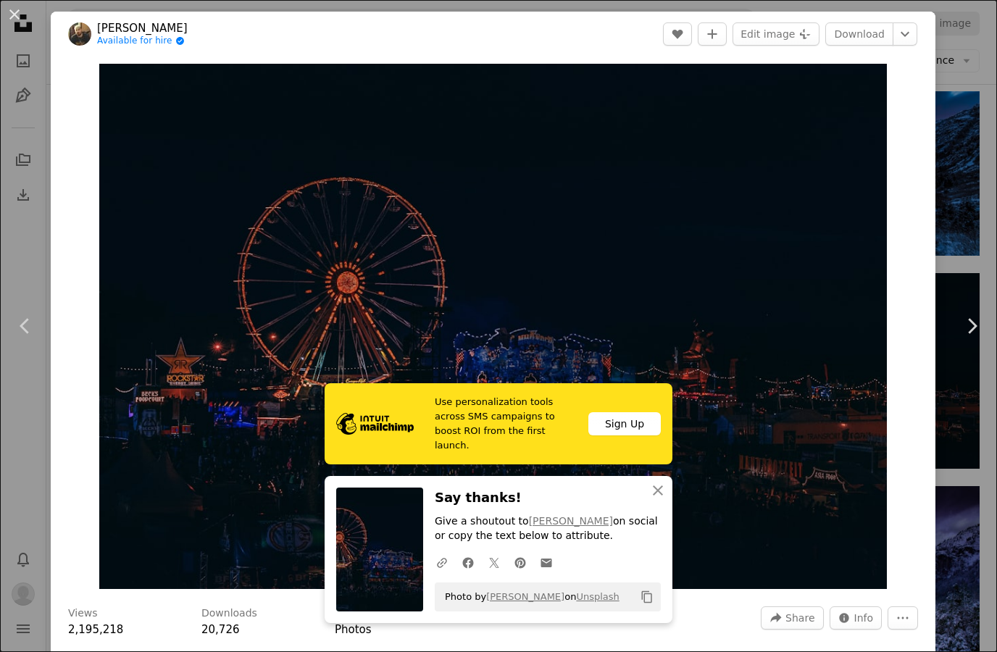
click at [961, 444] on div "An X shape Chevron left Chevron right [PERSON_NAME] Available for hire A checkm…" at bounding box center [498, 326] width 997 height 652
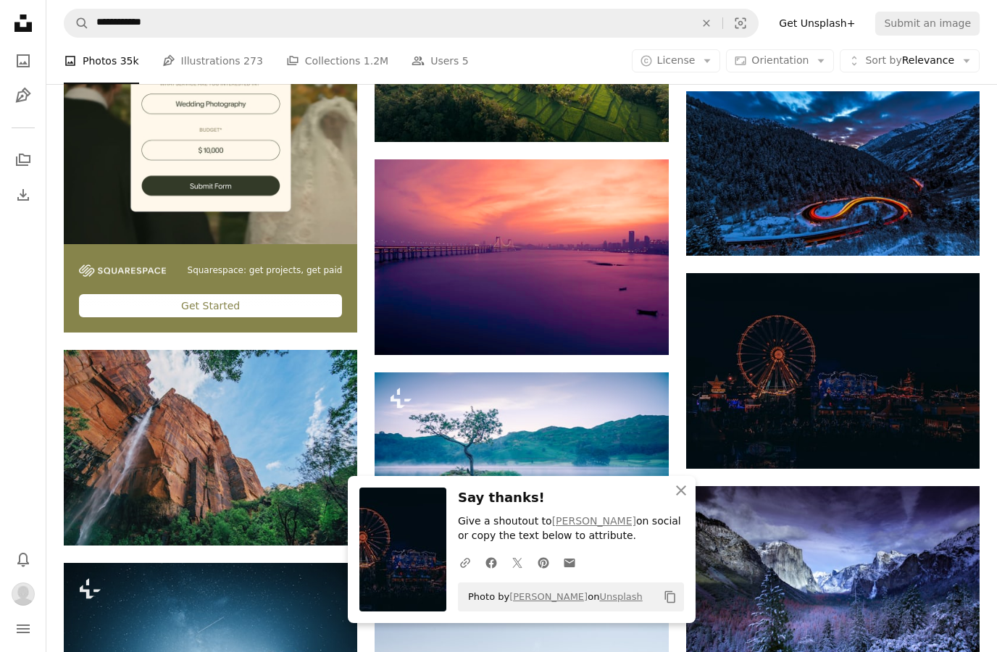
scroll to position [2149, 0]
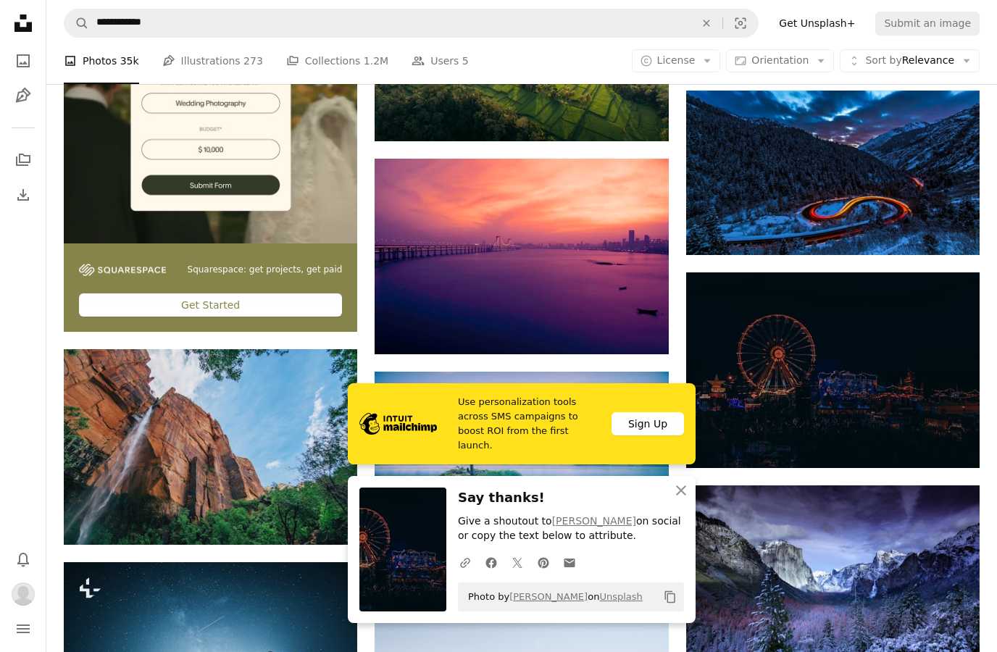
click at [955, 439] on icon "Arrow pointing down" at bounding box center [950, 440] width 12 height 17
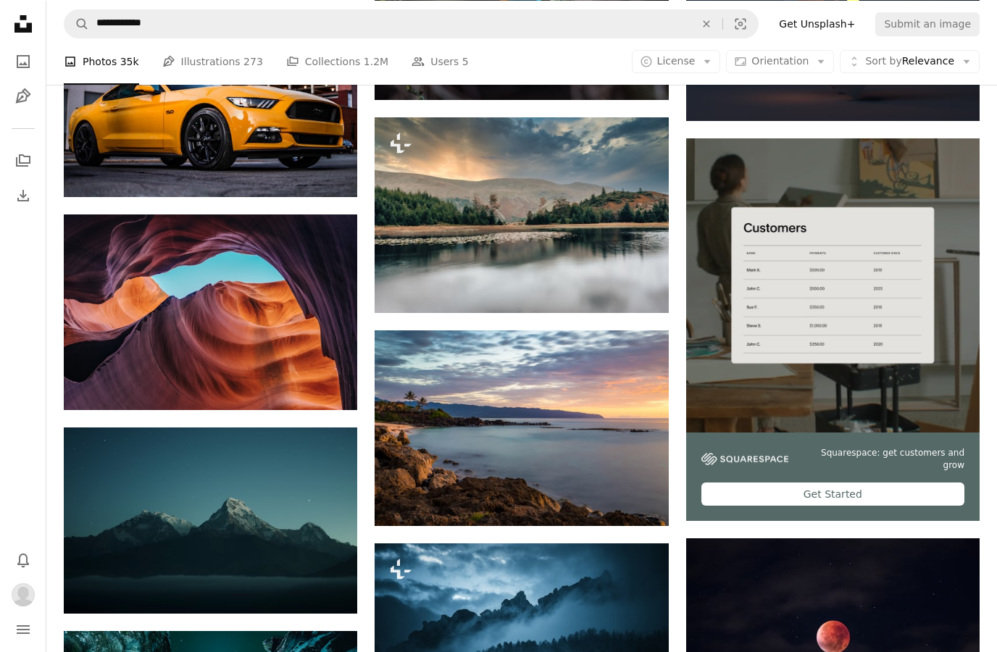
scroll to position [3499, 0]
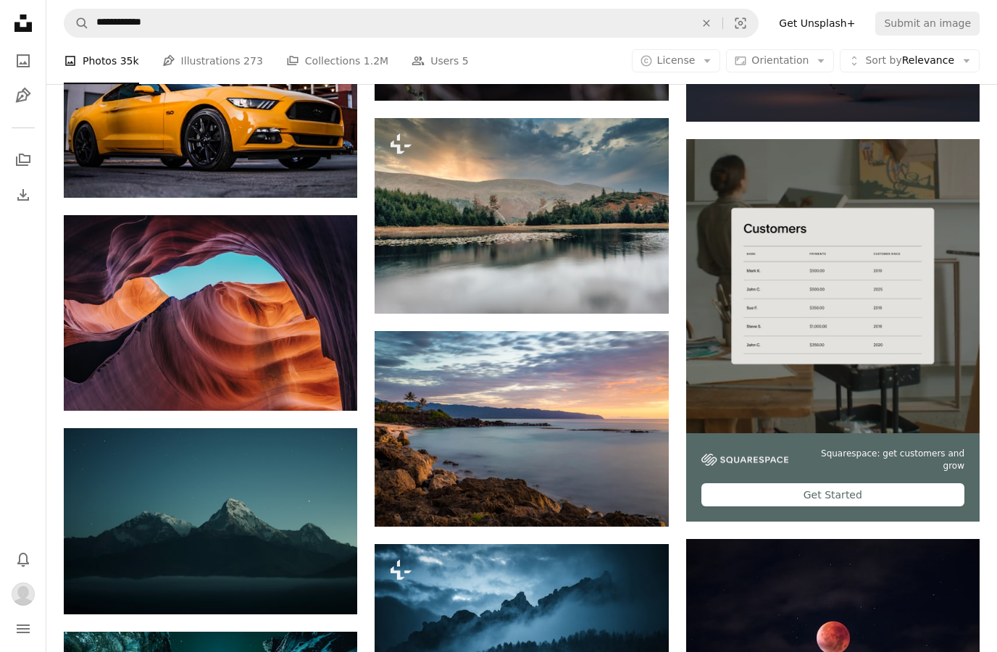
click at [315, 379] on link "Arrow pointing down" at bounding box center [328, 384] width 29 height 23
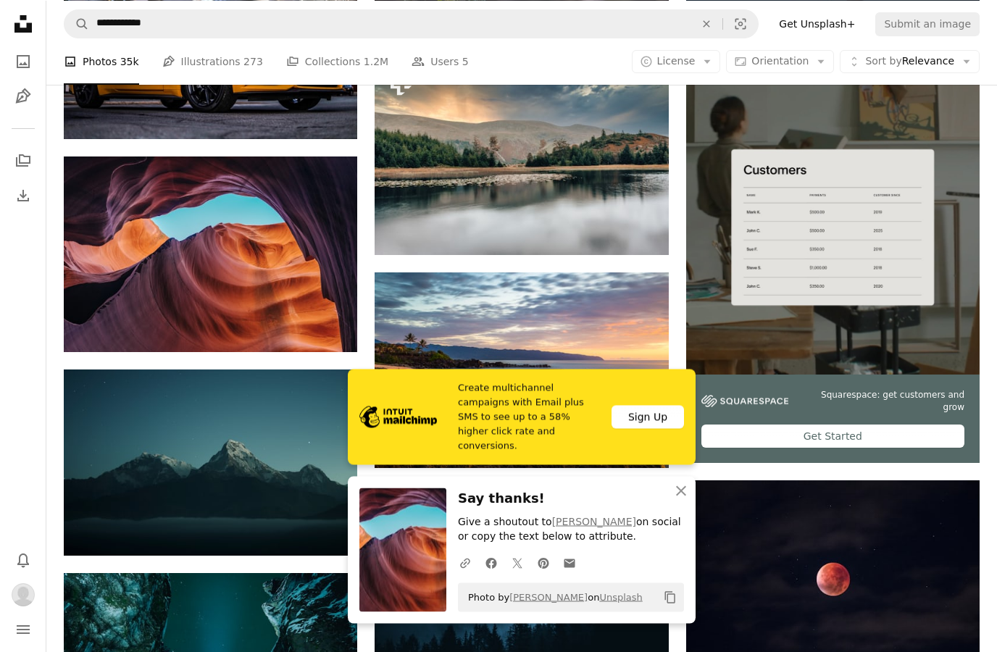
scroll to position [3553, 0]
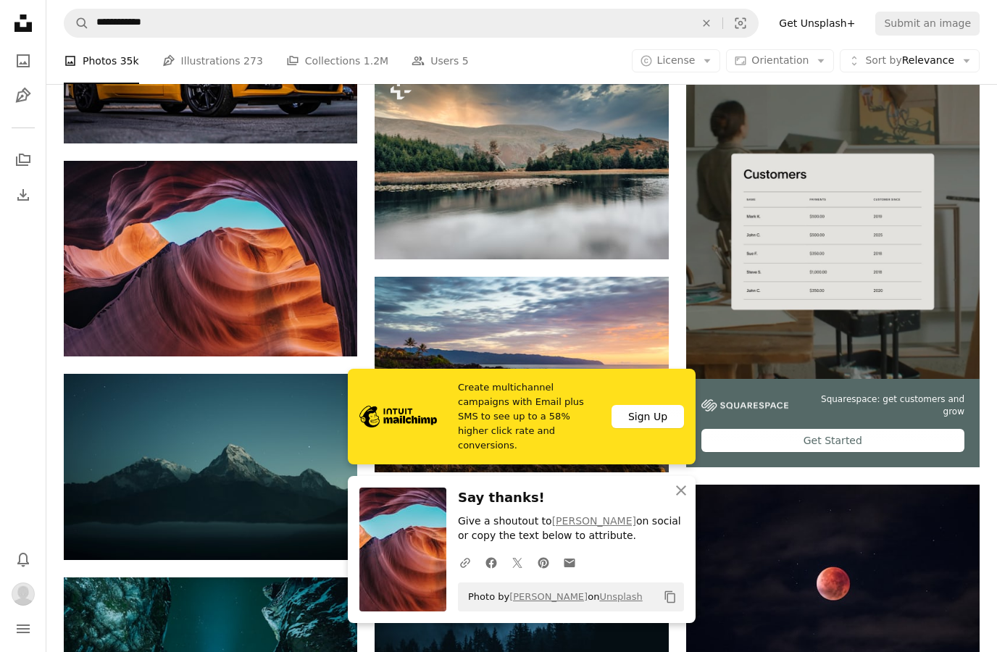
click at [331, 332] on icon "Arrow pointing down" at bounding box center [328, 329] width 12 height 17
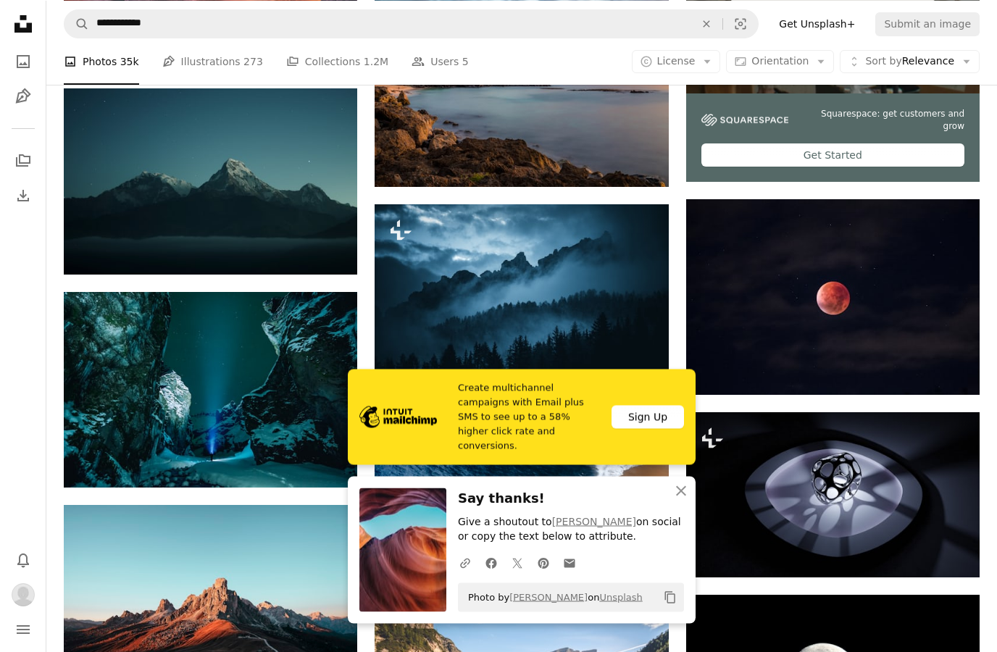
scroll to position [3838, 0]
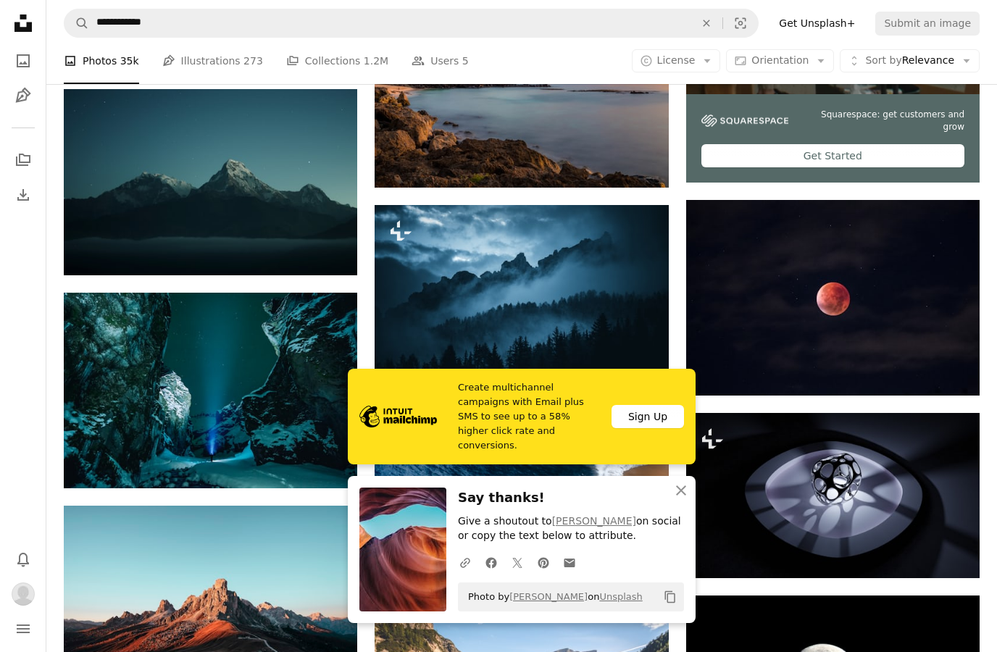
click at [950, 366] on icon "Download" at bounding box center [950, 369] width 9 height 10
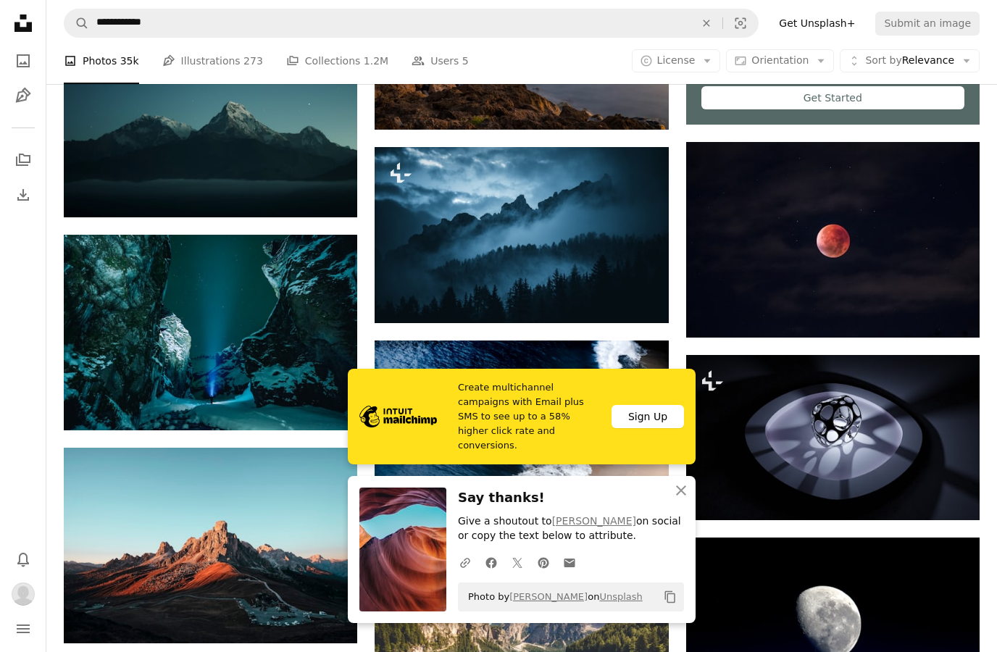
click at [947, 303] on icon "Arrow pointing down" at bounding box center [950, 310] width 12 height 17
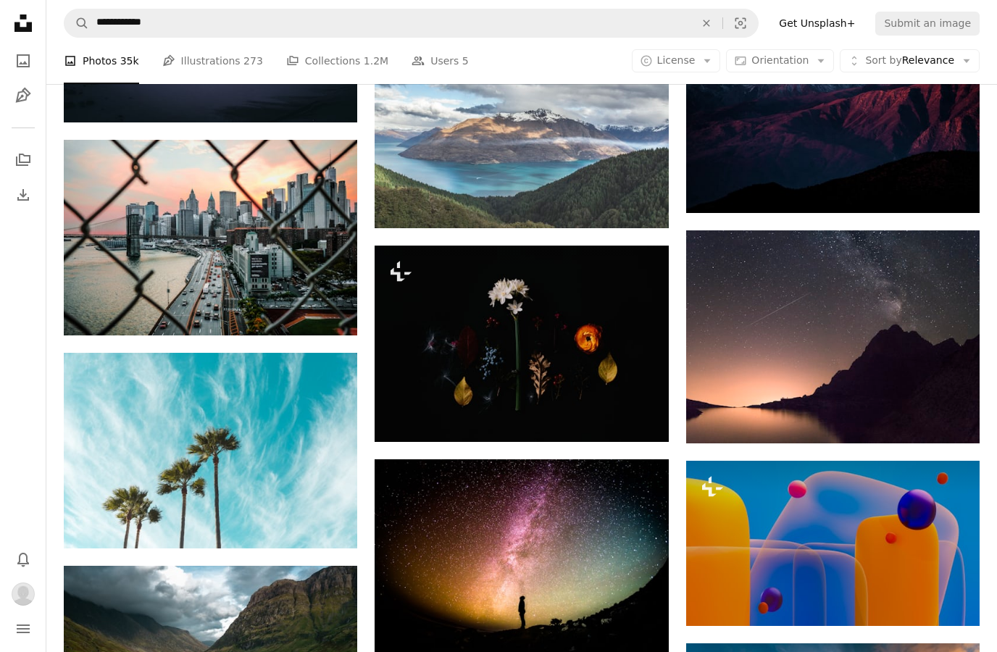
scroll to position [4632, 0]
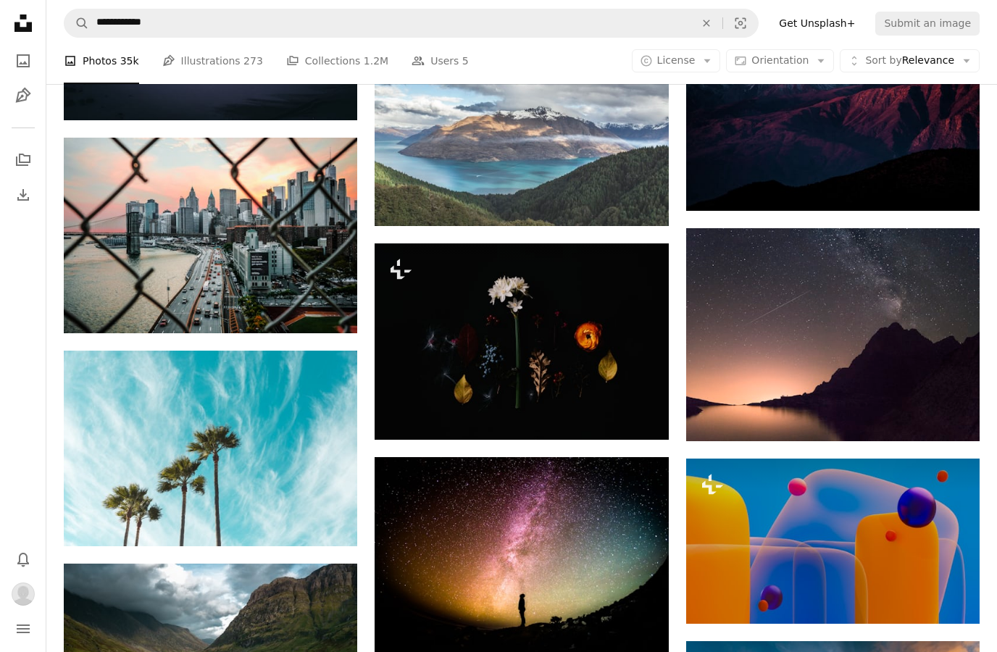
click at [319, 314] on link "Arrow pointing down" at bounding box center [328, 307] width 29 height 23
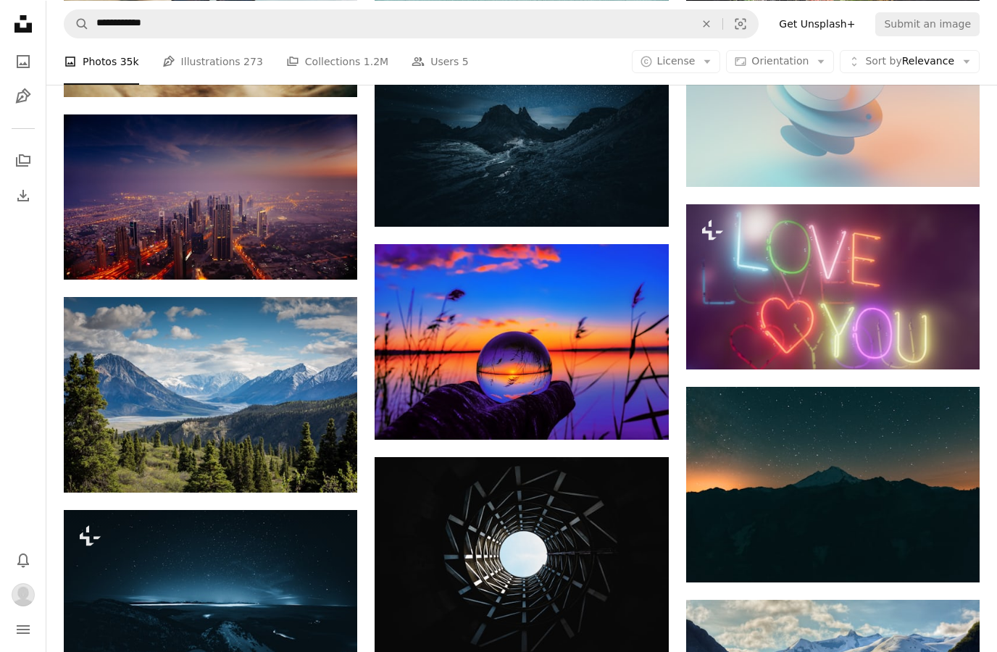
scroll to position [5696, 0]
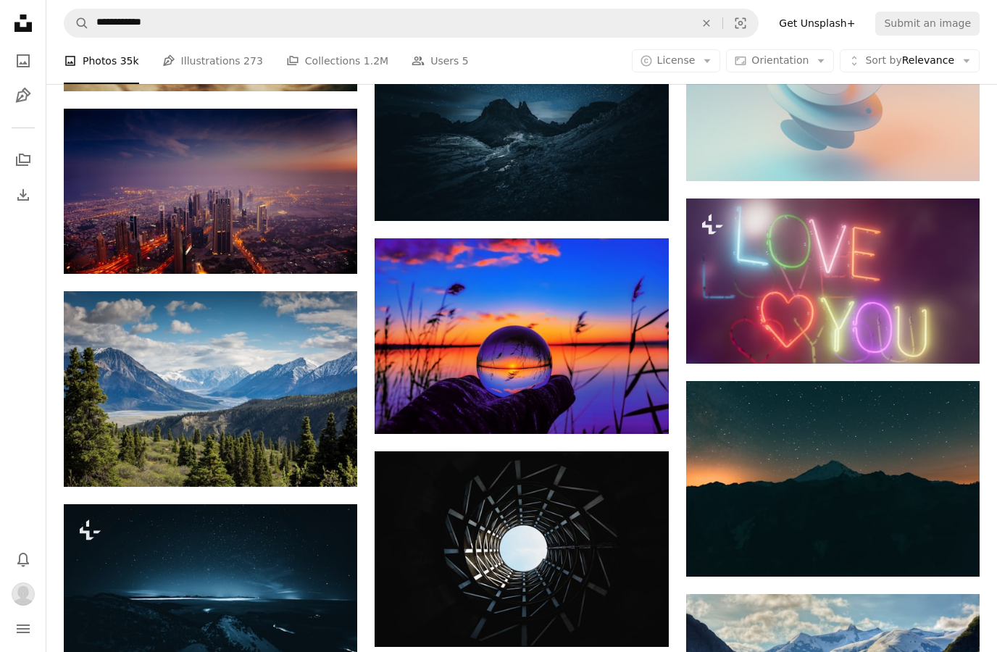
click at [642, 411] on icon "Arrow pointing down" at bounding box center [640, 406] width 12 height 17
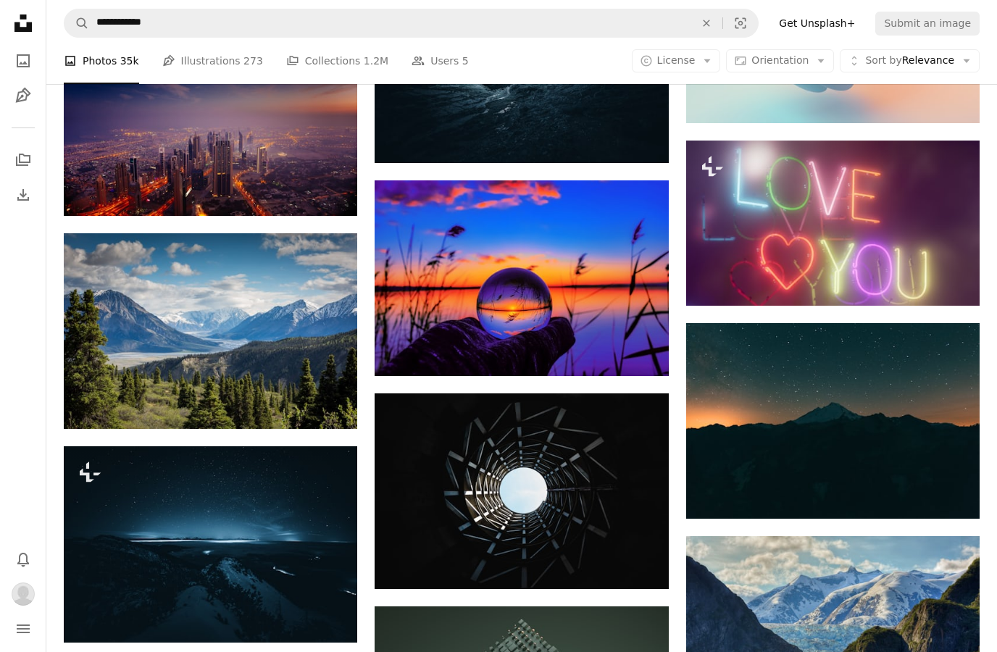
click at [632, 345] on link "Arrow pointing down" at bounding box center [639, 349] width 29 height 23
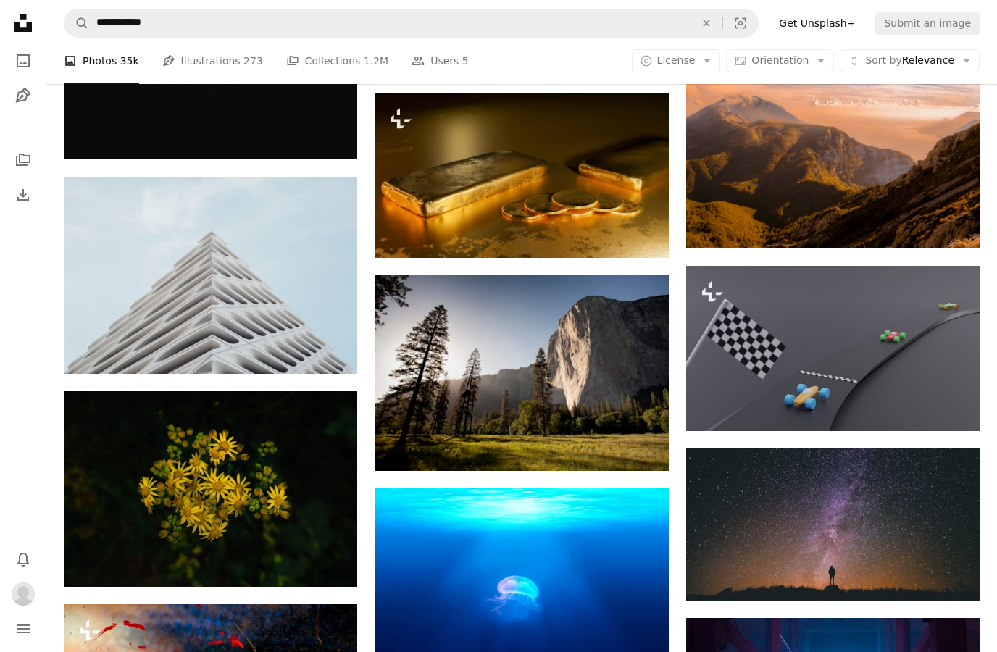
scroll to position [6450, 0]
